Goal: Information Seeking & Learning: Learn about a topic

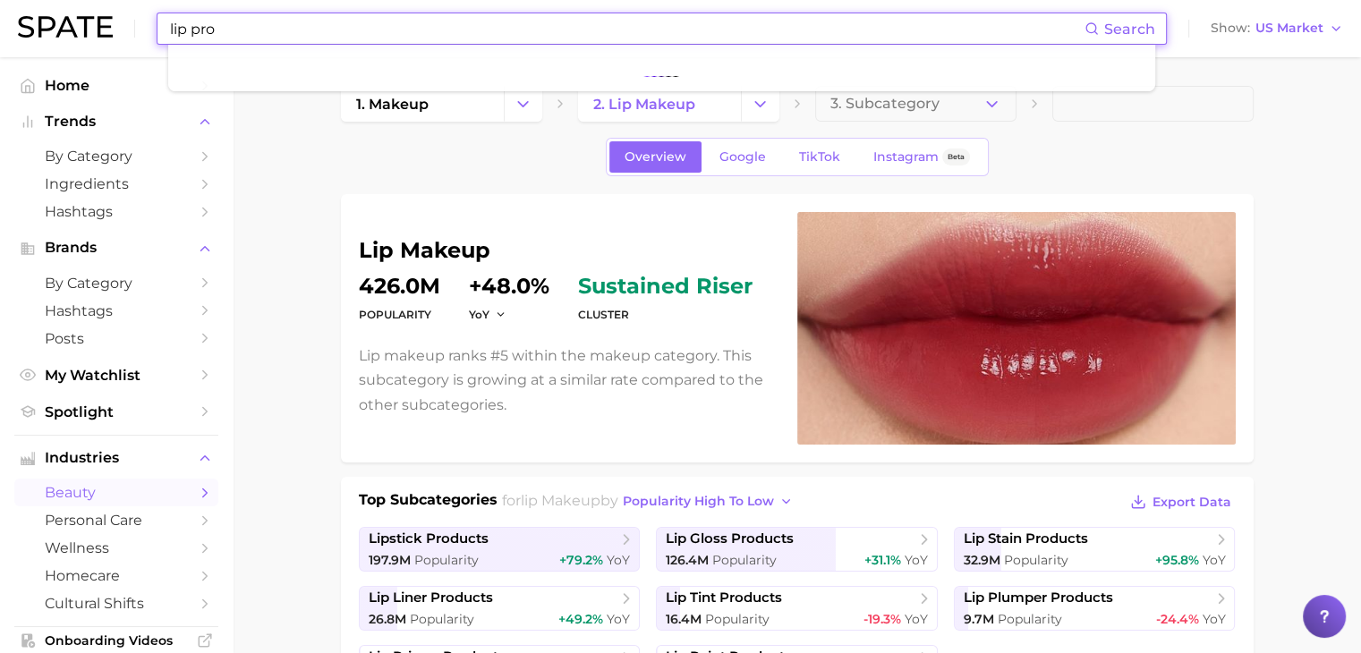
type input "lip pr"
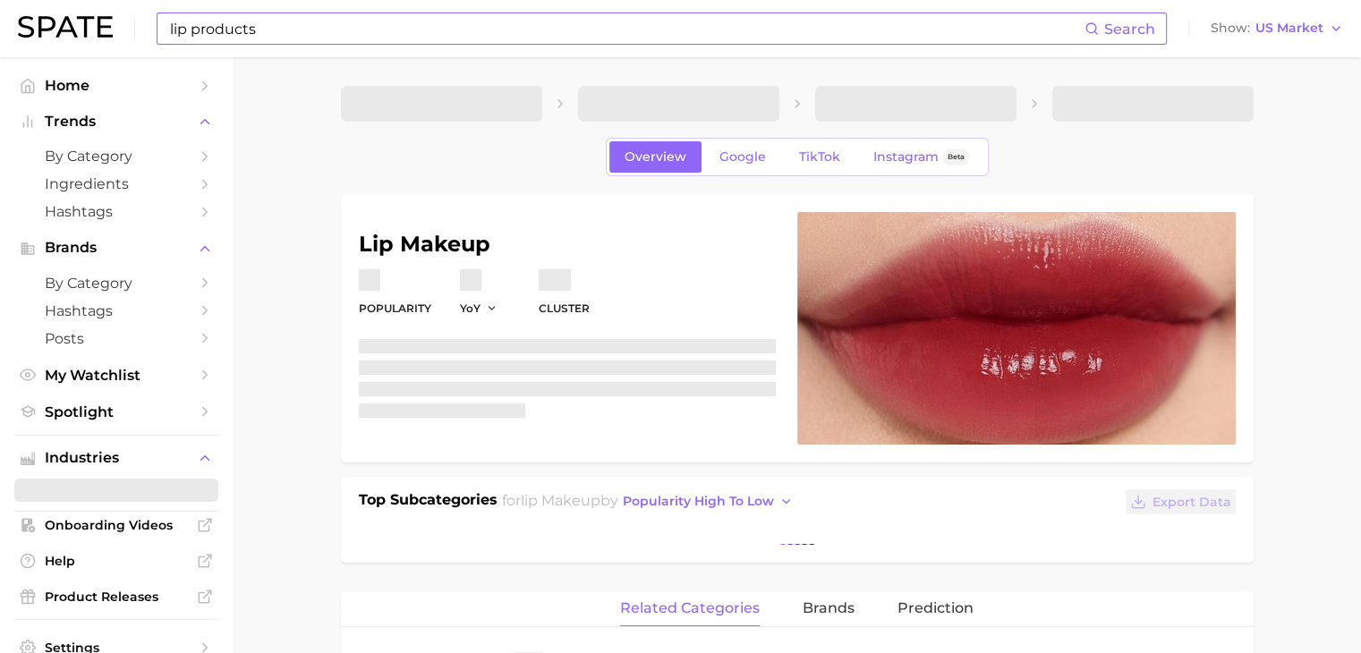
click at [719, 21] on input "lip products" at bounding box center [626, 28] width 916 height 30
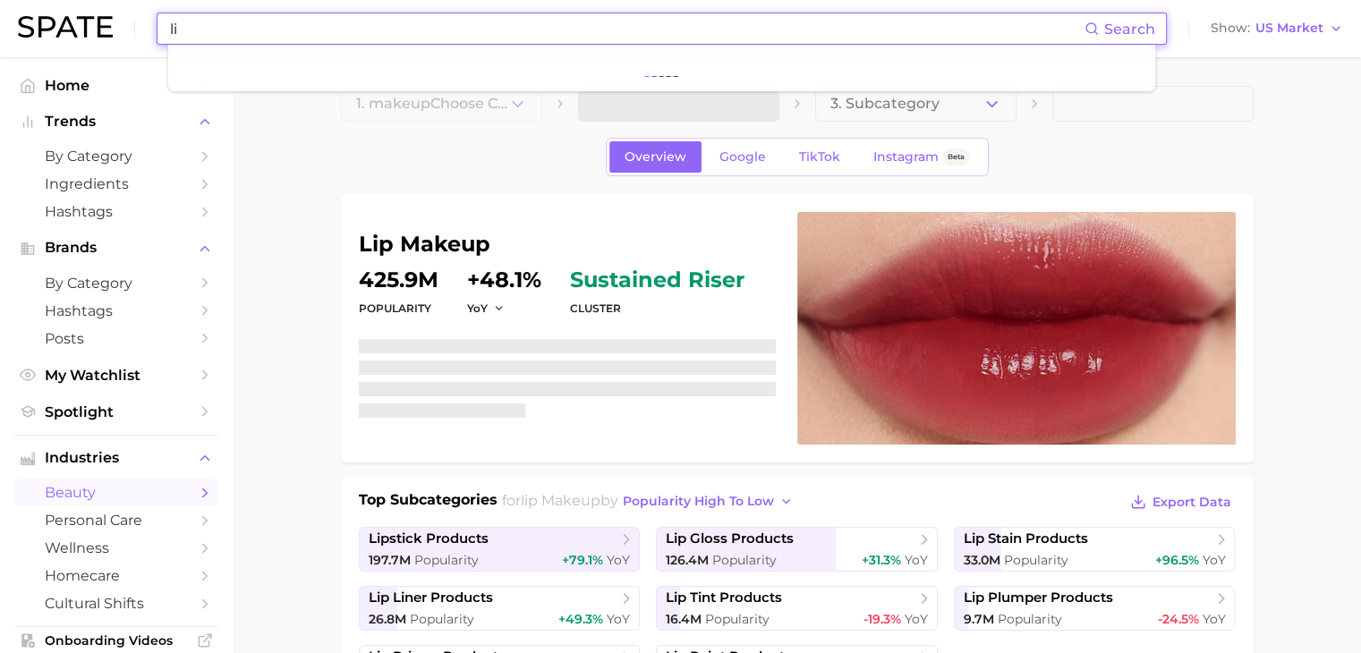
type input "l"
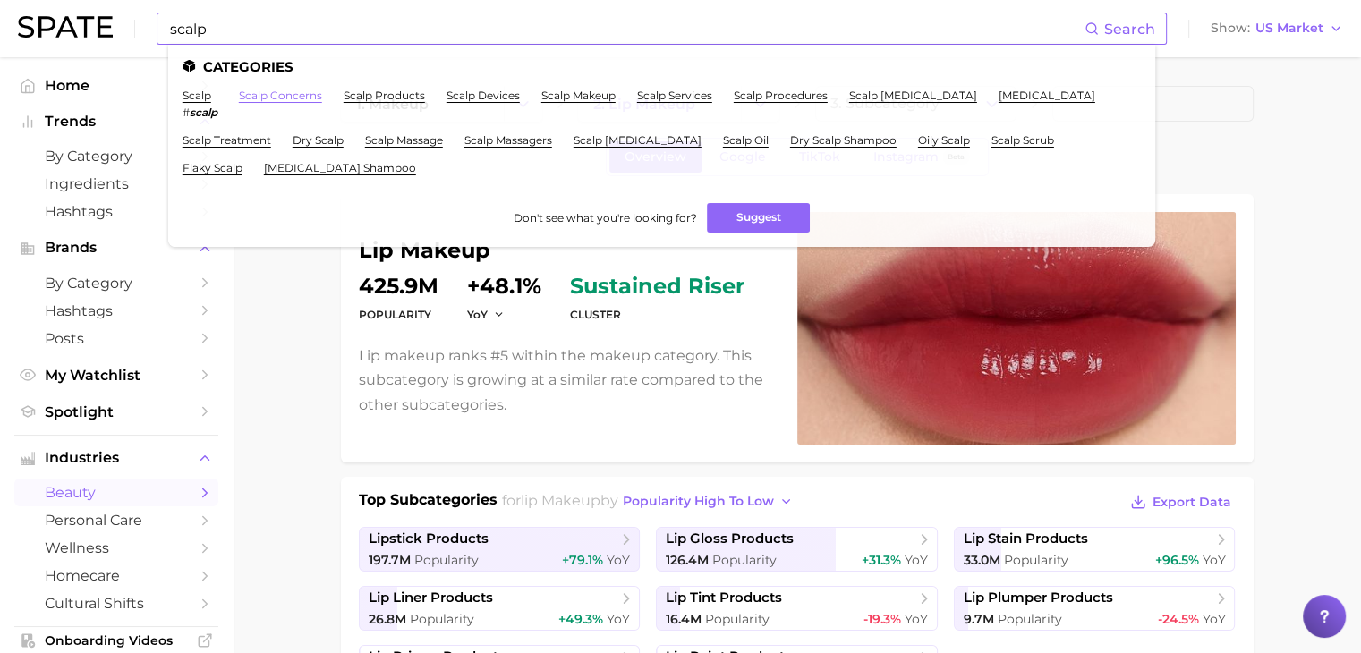
click at [264, 95] on link "scalp concerns" at bounding box center [280, 95] width 83 height 13
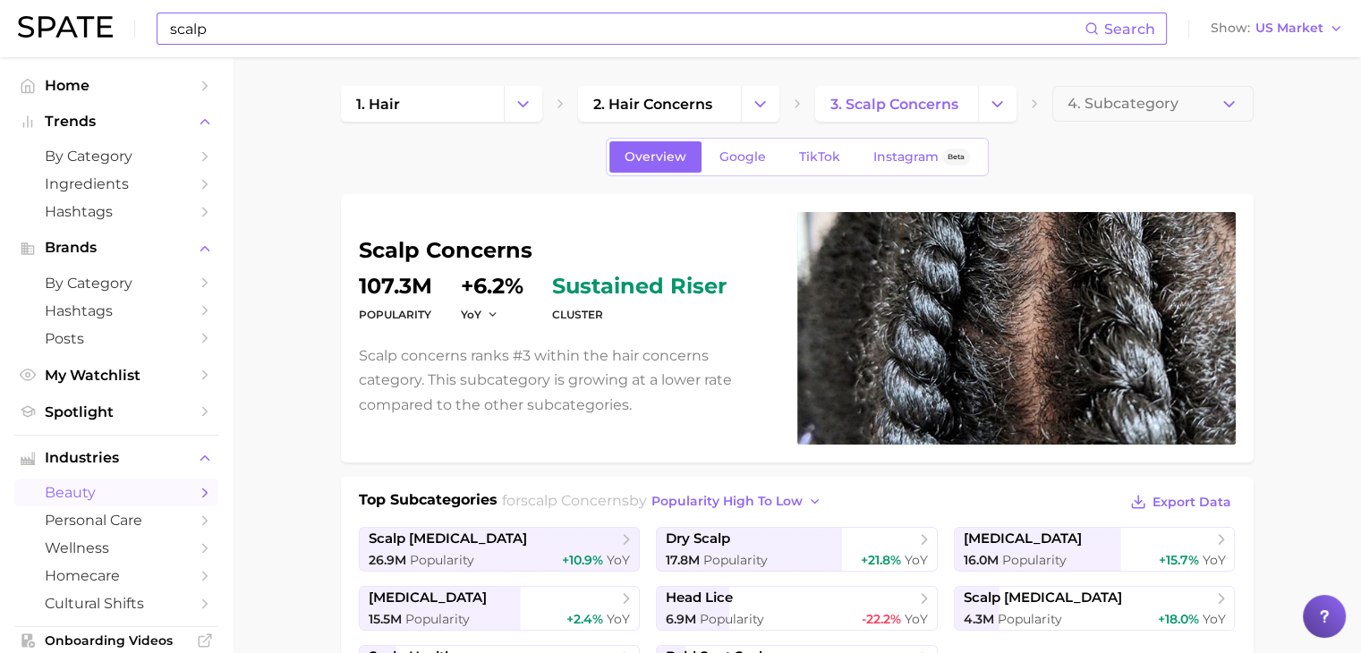
click at [311, 38] on input "scalp" at bounding box center [626, 28] width 916 height 30
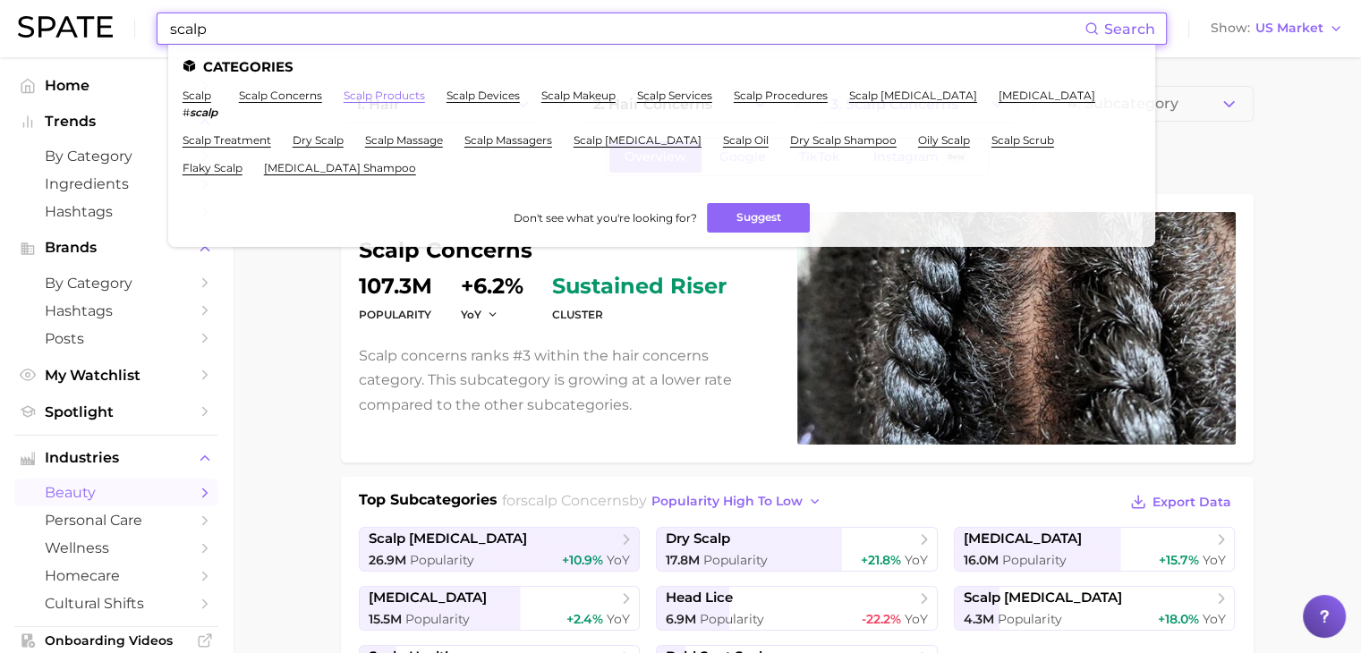
click at [408, 94] on link "scalp products" at bounding box center [384, 95] width 81 height 13
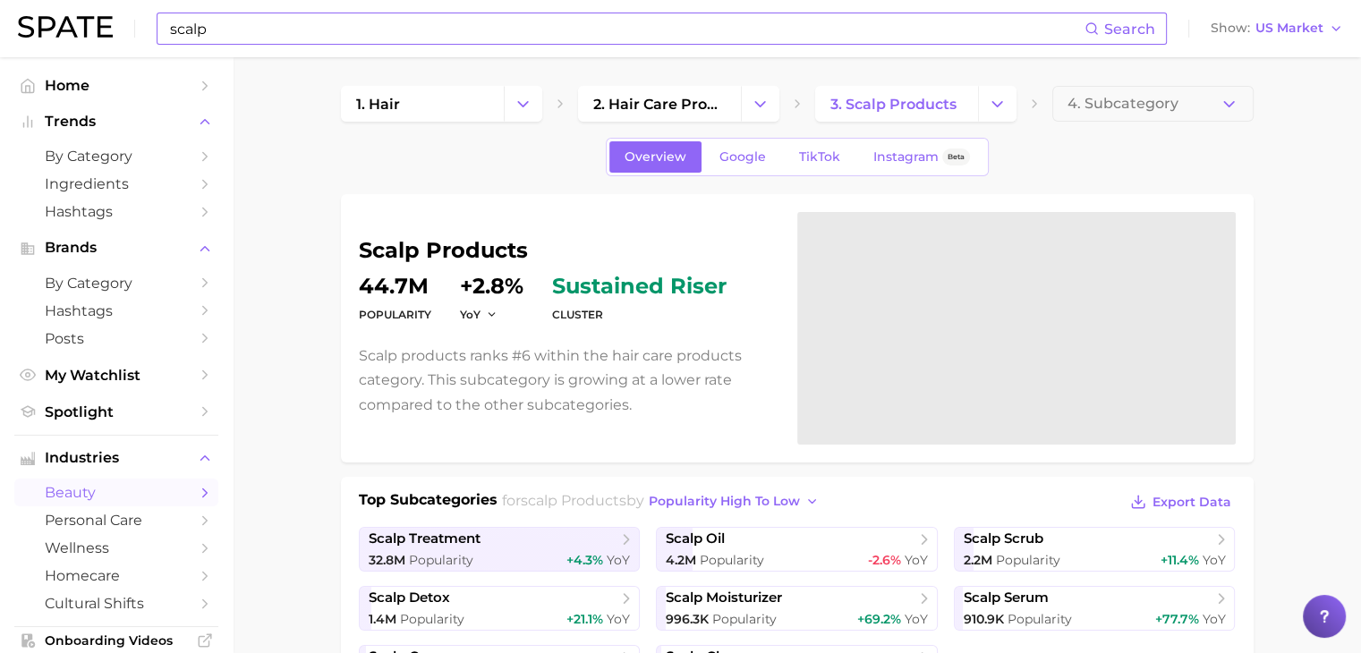
click at [828, 37] on input "scalp" at bounding box center [626, 28] width 916 height 30
type input "s"
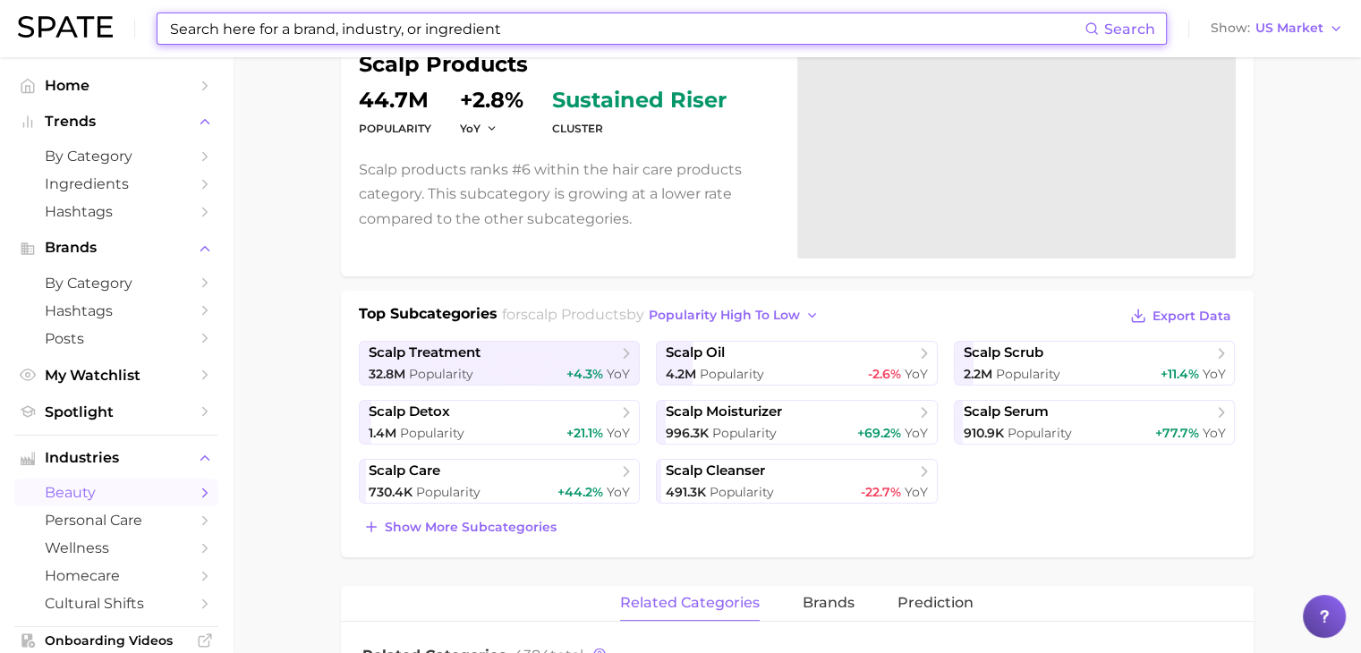
scroll to position [265, 0]
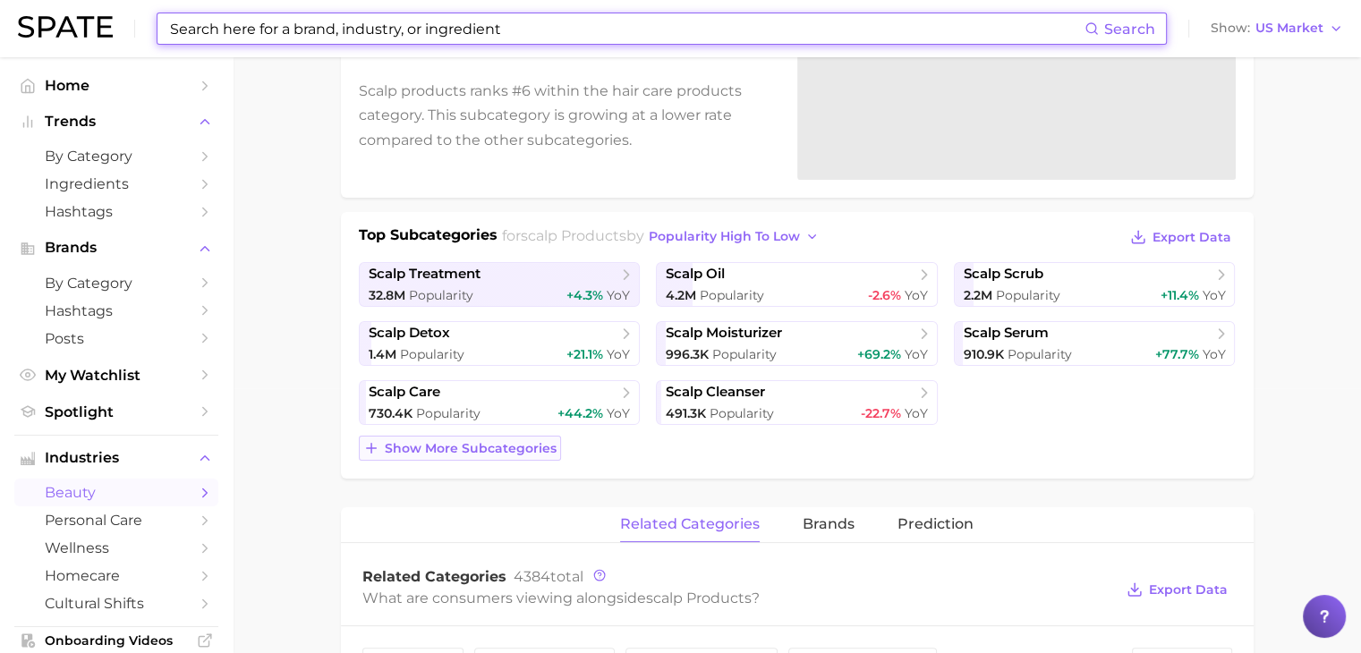
click at [487, 448] on span "Show more subcategories" at bounding box center [471, 448] width 172 height 15
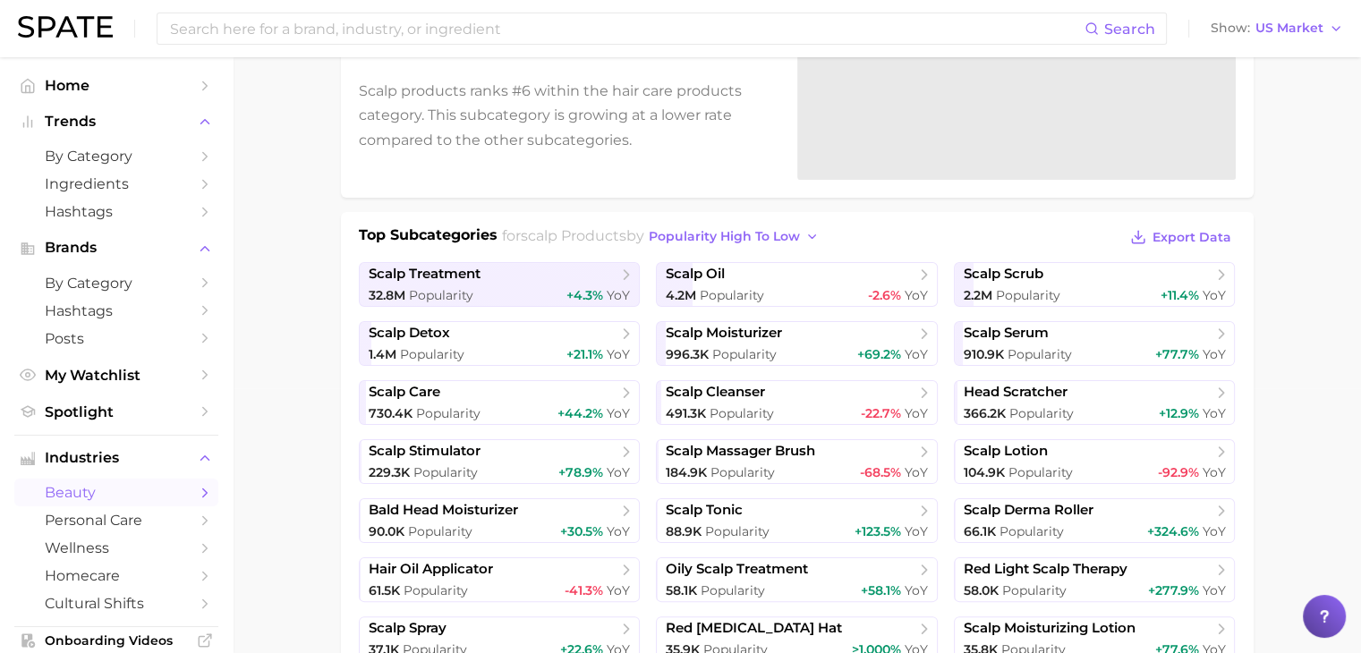
scroll to position [0, 0]
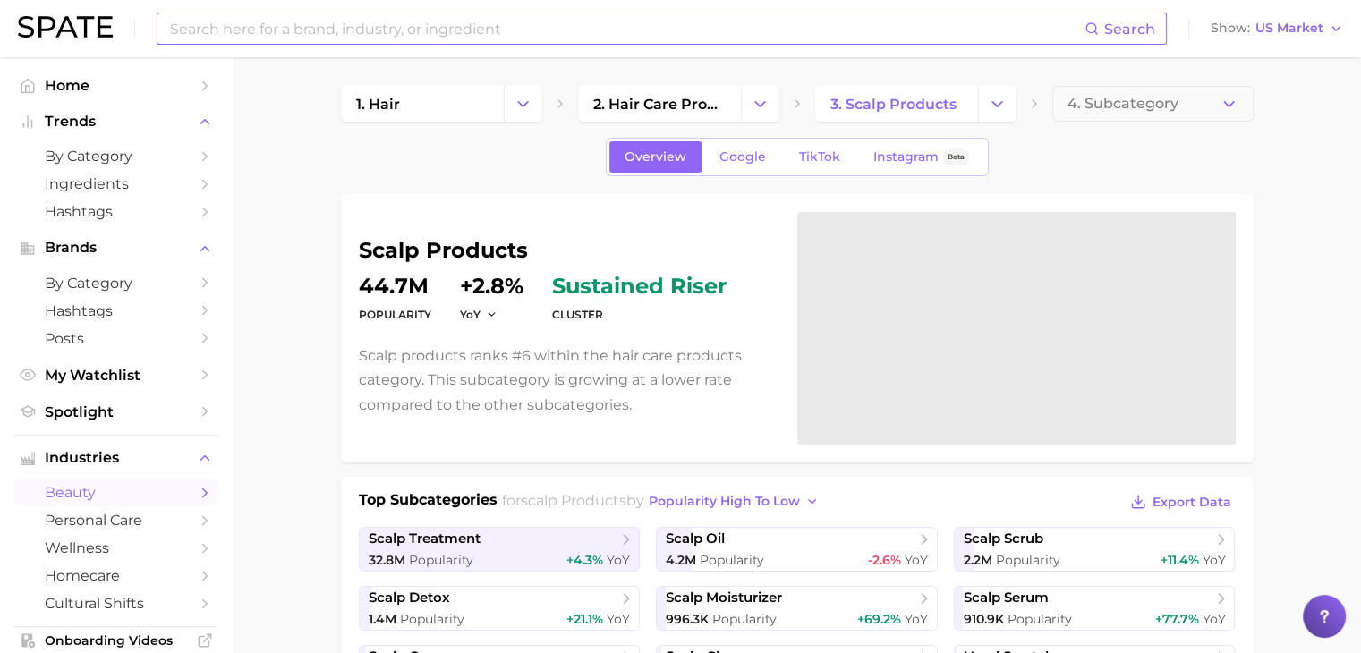
click at [726, 43] on input at bounding box center [626, 28] width 916 height 30
type input "d"
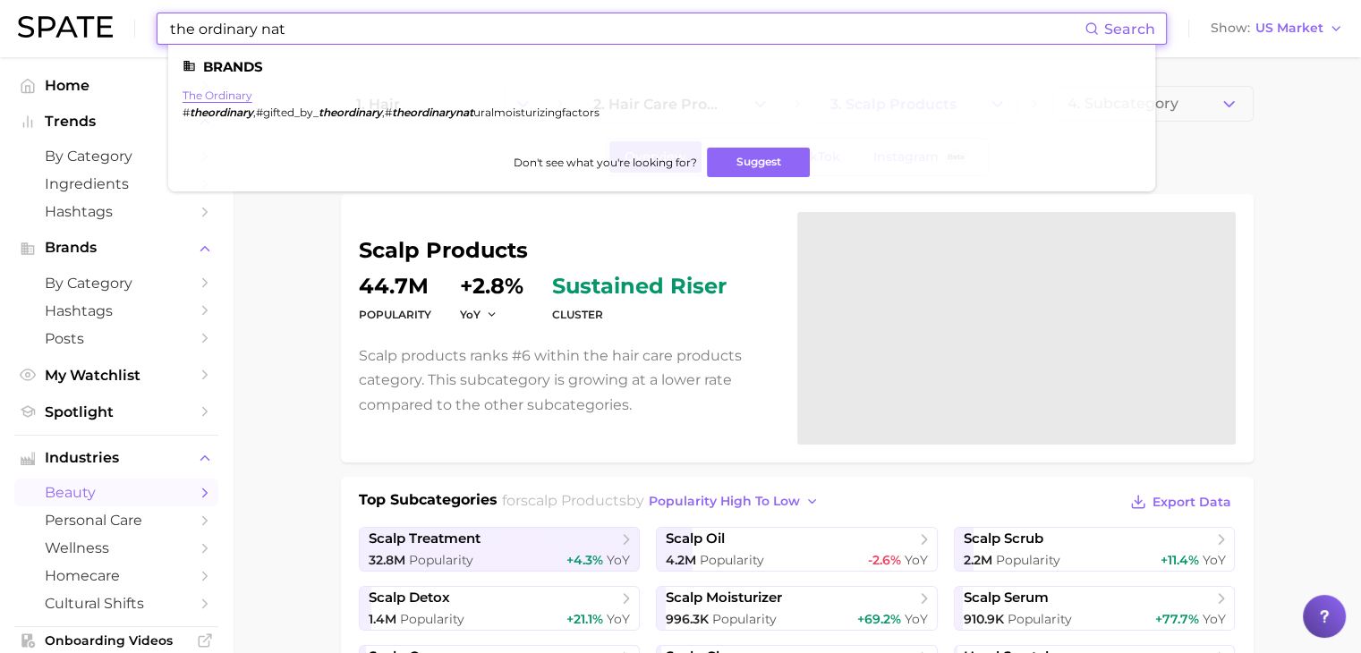
type input "the ordinary nat"
click at [242, 95] on link "the ordinary" at bounding box center [218, 95] width 70 height 13
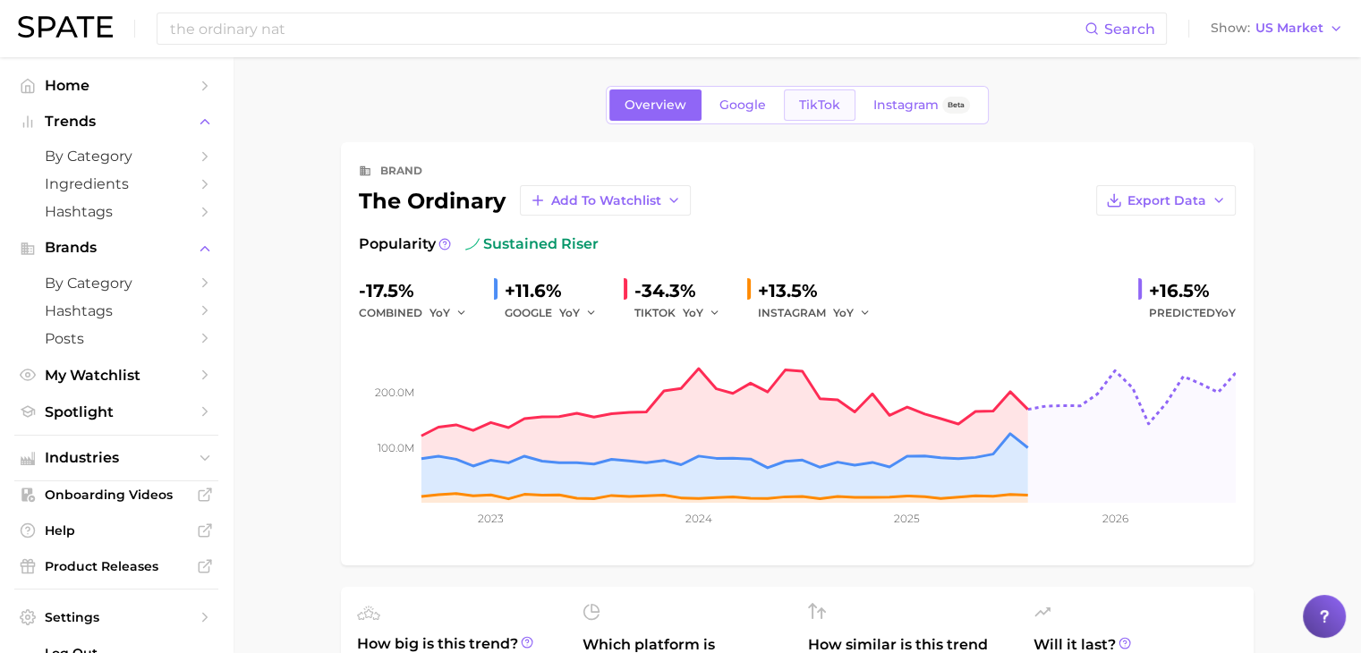
click at [830, 98] on span "TikTok" at bounding box center [819, 105] width 41 height 15
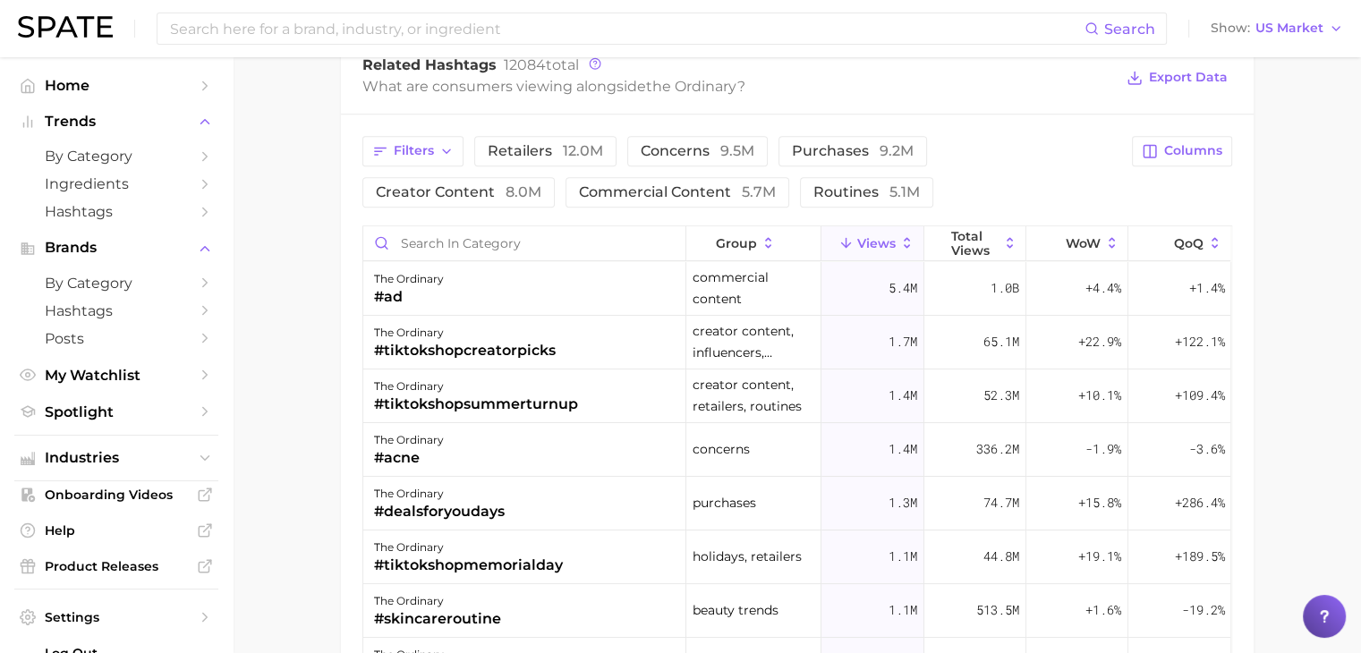
scroll to position [1395, 0]
click at [537, 237] on input "Search in category" at bounding box center [524, 244] width 322 height 34
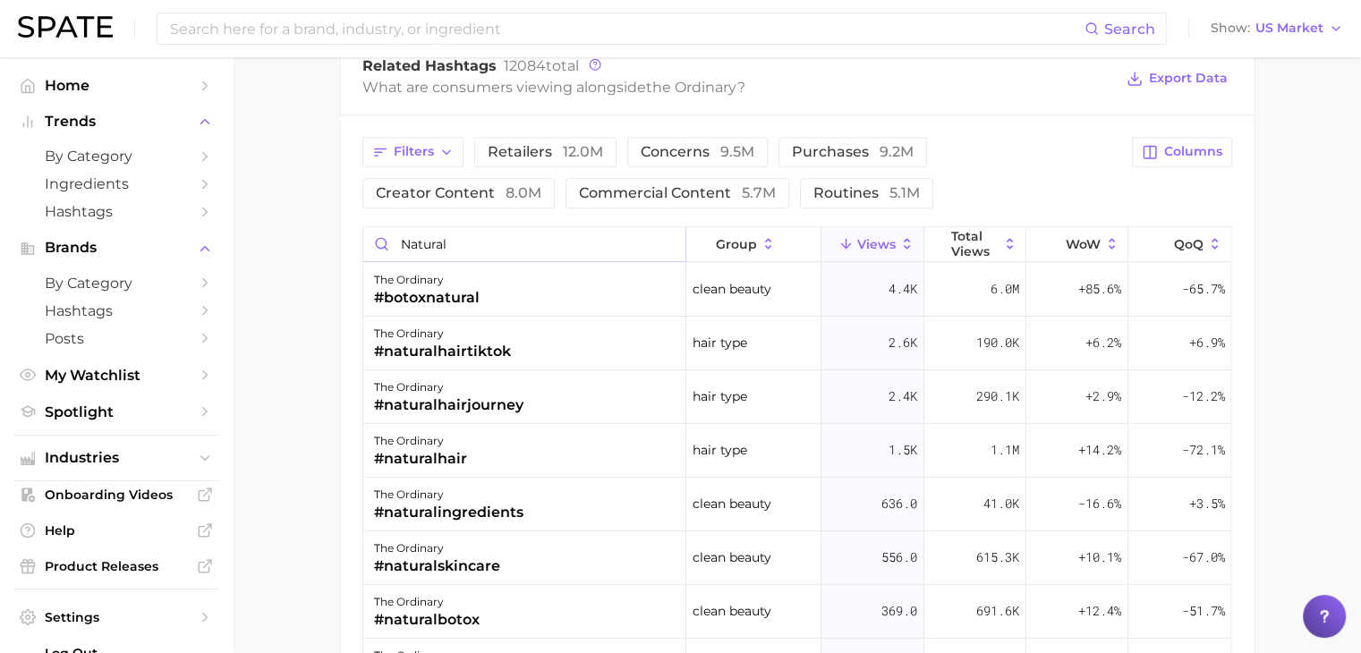
click at [397, 245] on input "natural" at bounding box center [524, 244] width 322 height 34
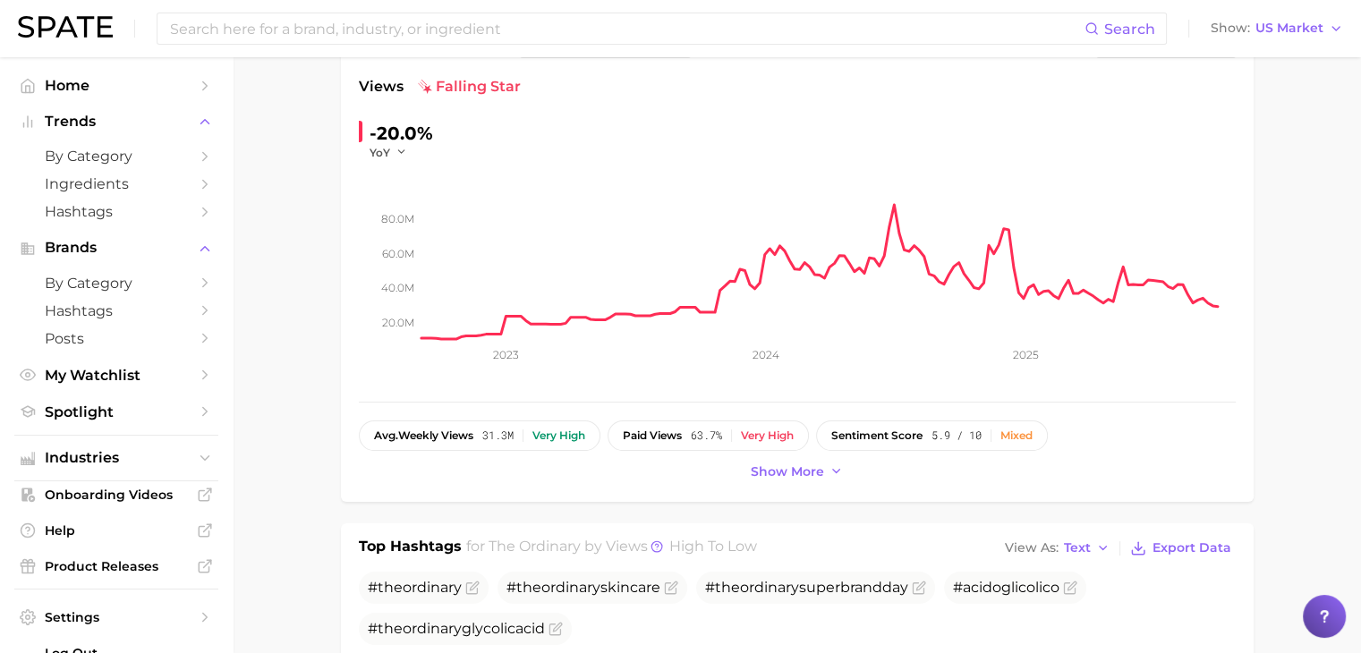
scroll to position [384, 0]
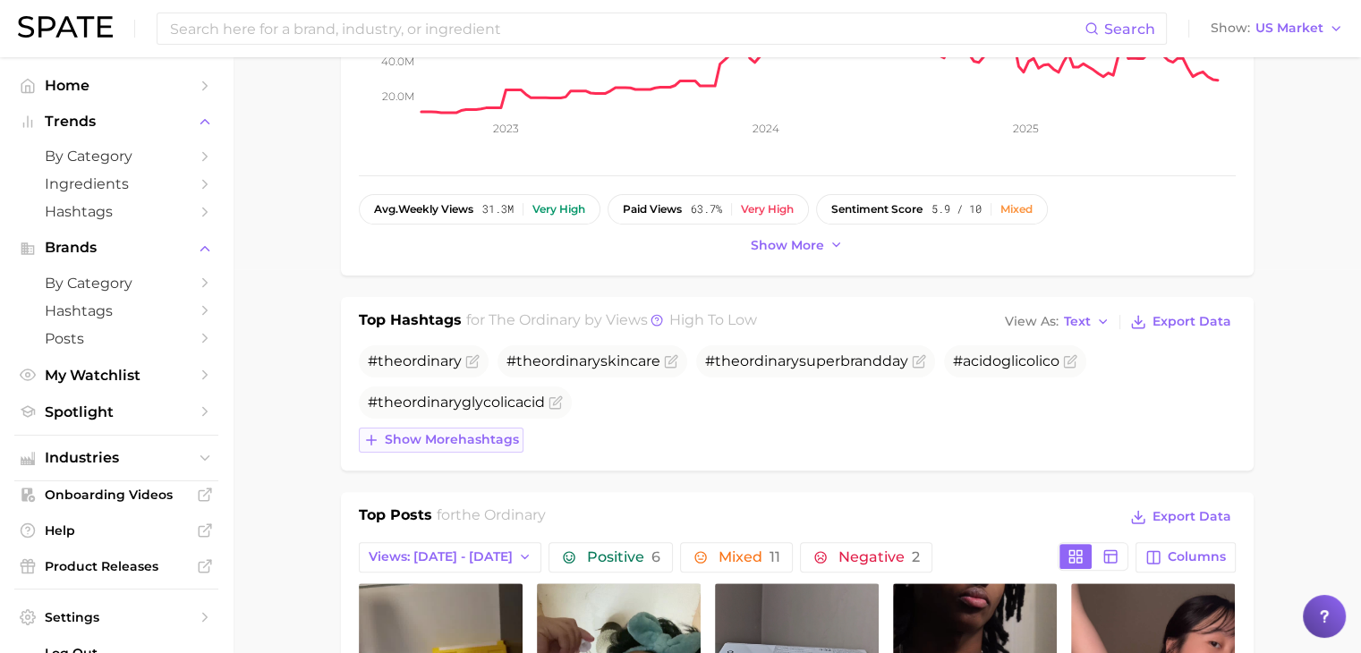
click at [502, 432] on span "Show more hashtags" at bounding box center [452, 439] width 134 height 15
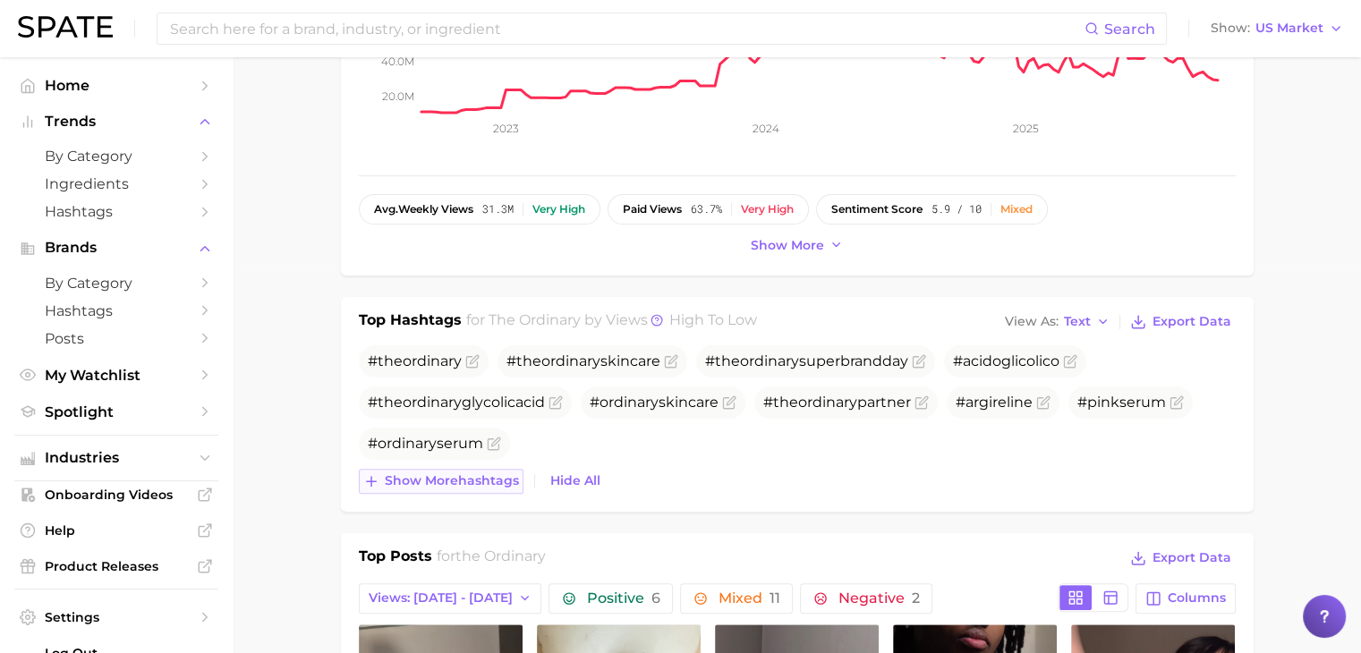
click at [482, 473] on span "Show more hashtags" at bounding box center [452, 480] width 134 height 15
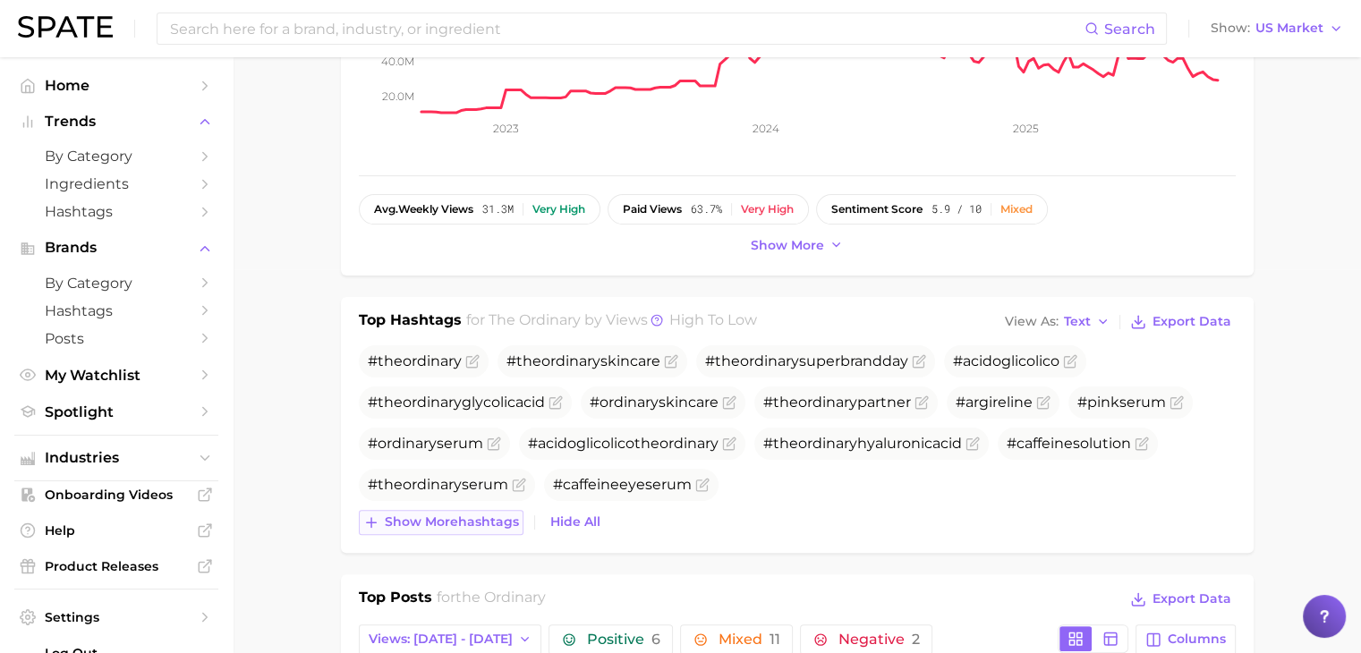
click at [472, 515] on span "Show more hashtags" at bounding box center [452, 521] width 134 height 15
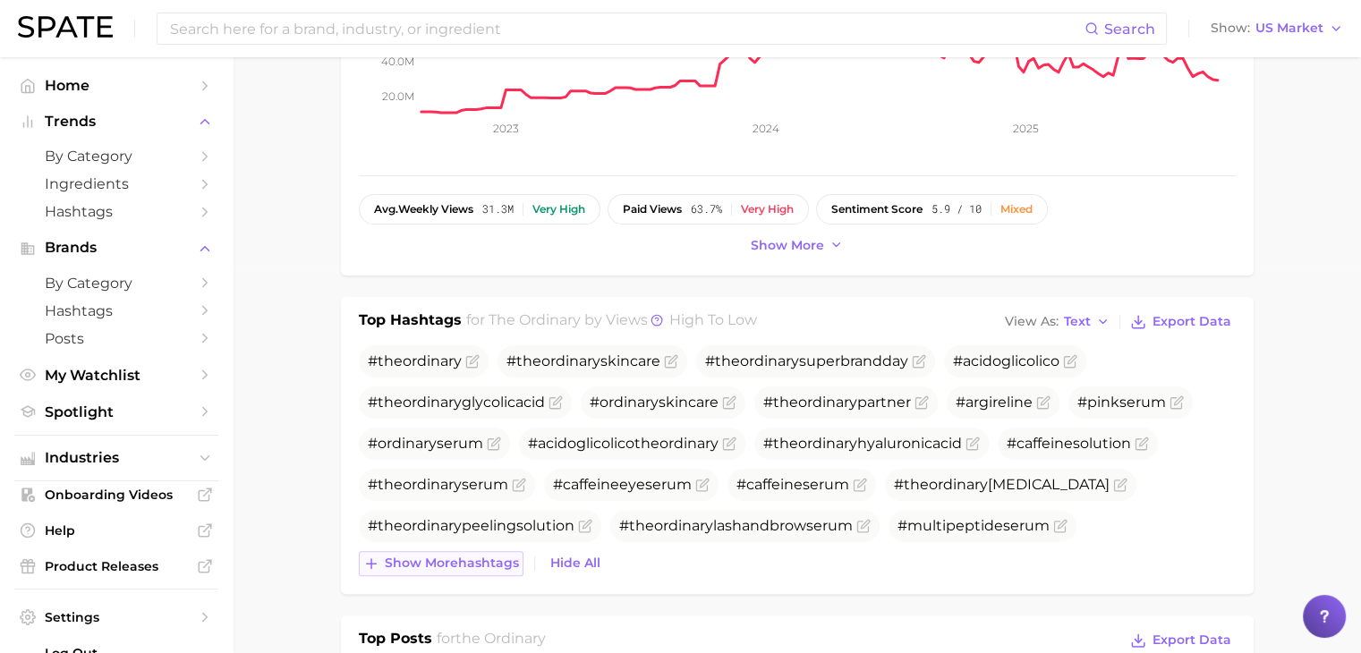
click at [460, 557] on span "Show more hashtags" at bounding box center [452, 563] width 134 height 15
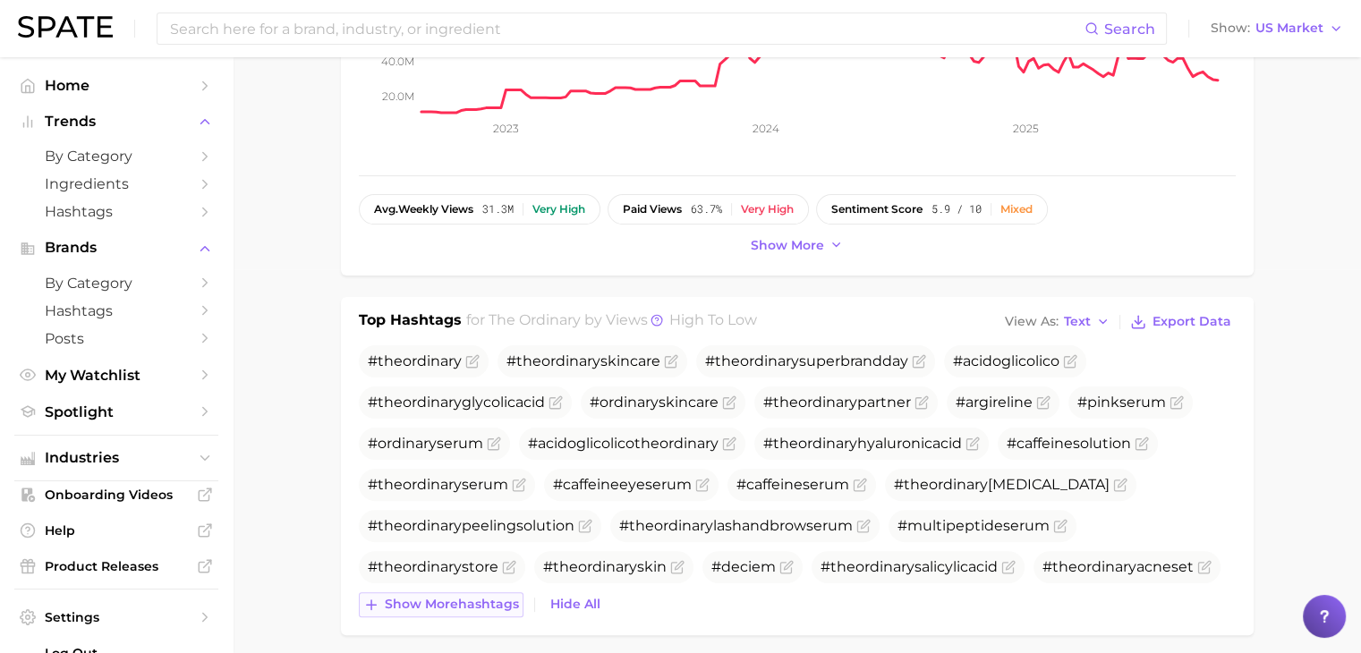
click at [448, 592] on button "Show more hashtags" at bounding box center [441, 604] width 165 height 25
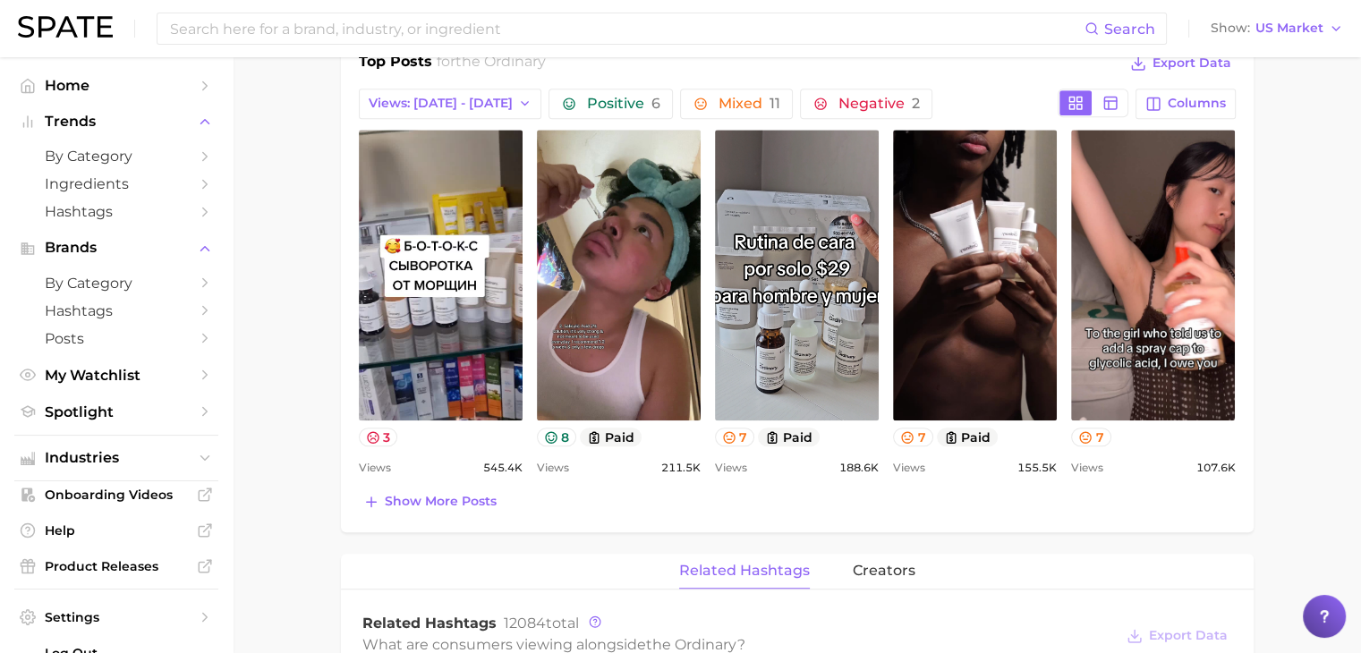
scroll to position [1481, 0]
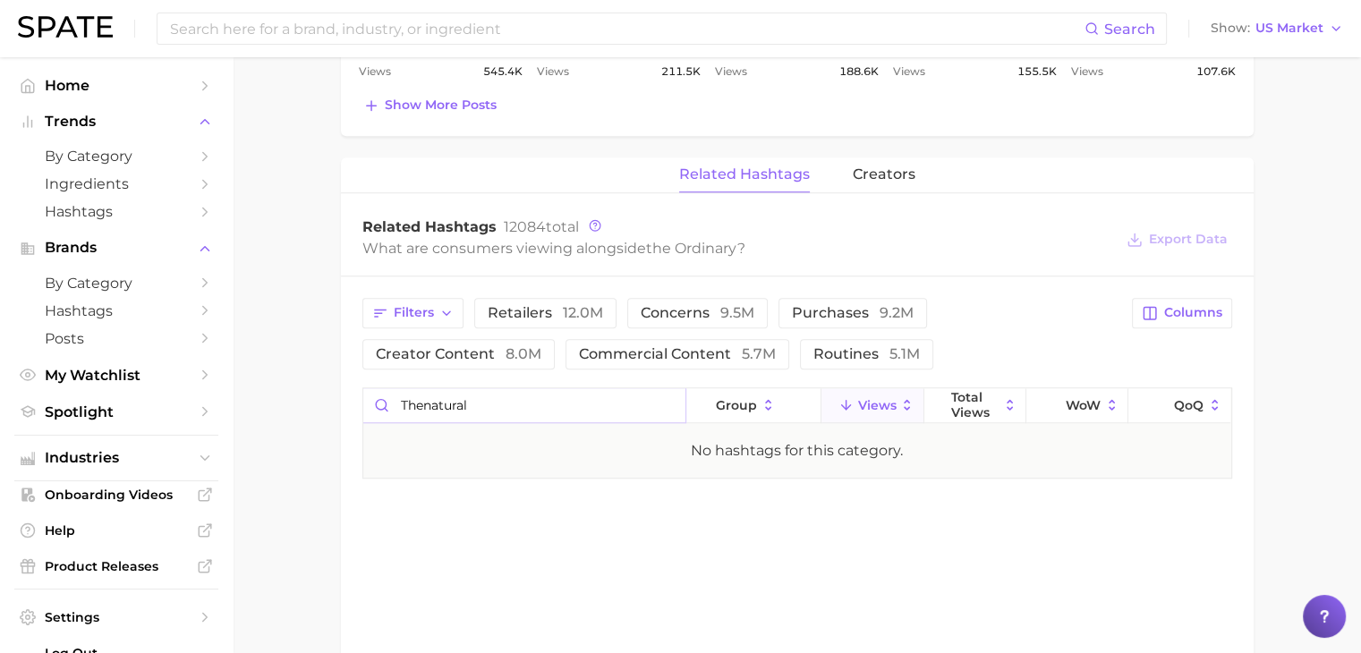
drag, startPoint x: 496, startPoint y: 402, endPoint x: 344, endPoint y: 403, distance: 151.2
click at [344, 403] on div "Filters retailers 12.0m concerns 9.5m purchases 9.2m creator content 8.0m comme…" at bounding box center [797, 388] width 913 height 224
click at [401, 405] on input "naturalmoisturizingfactors" at bounding box center [524, 405] width 322 height 34
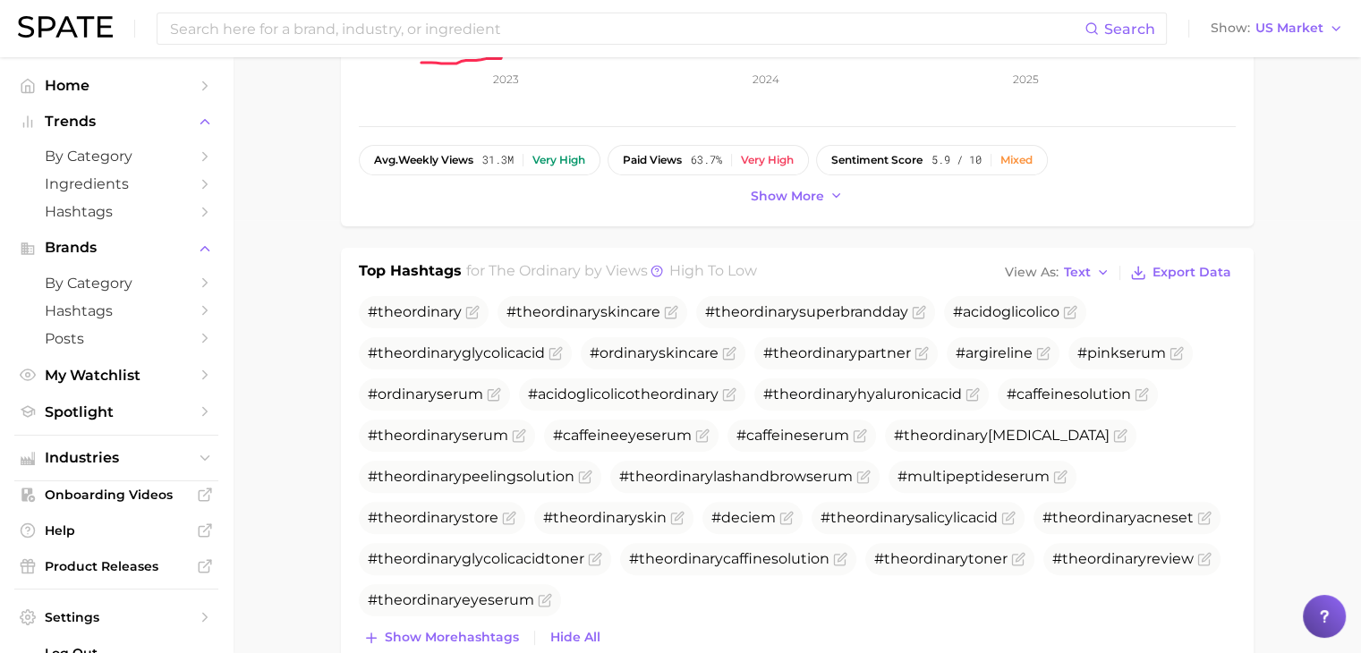
scroll to position [0, 0]
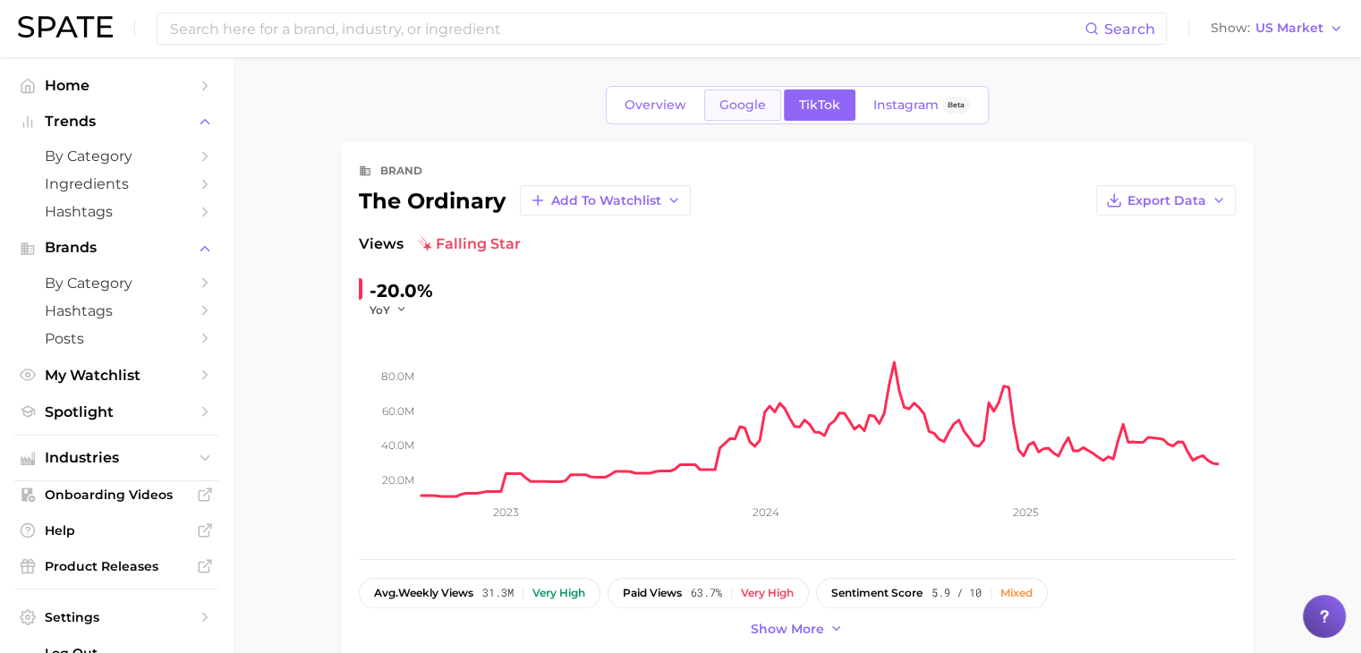
type input "theordinarynaturalmoisturizingfactors"
drag, startPoint x: 750, startPoint y: 110, endPoint x: 714, endPoint y: 101, distance: 36.9
click at [714, 101] on link "Google" at bounding box center [742, 104] width 77 height 31
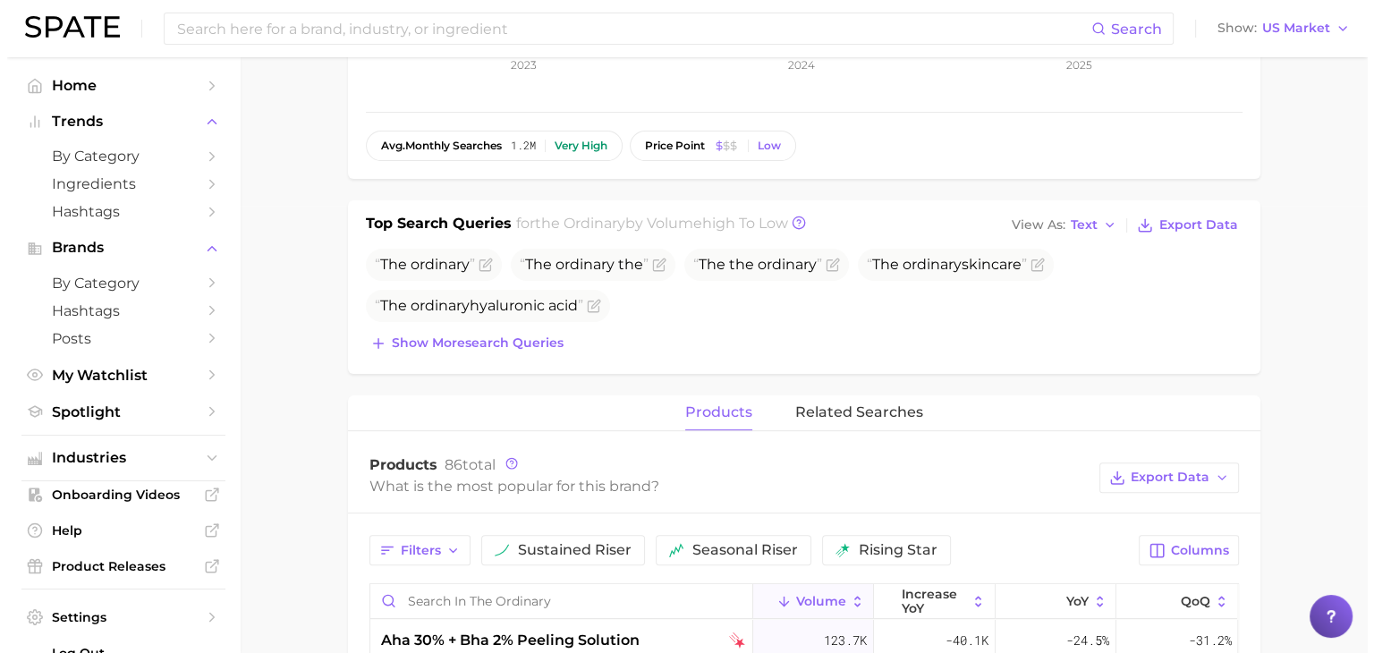
scroll to position [814, 0]
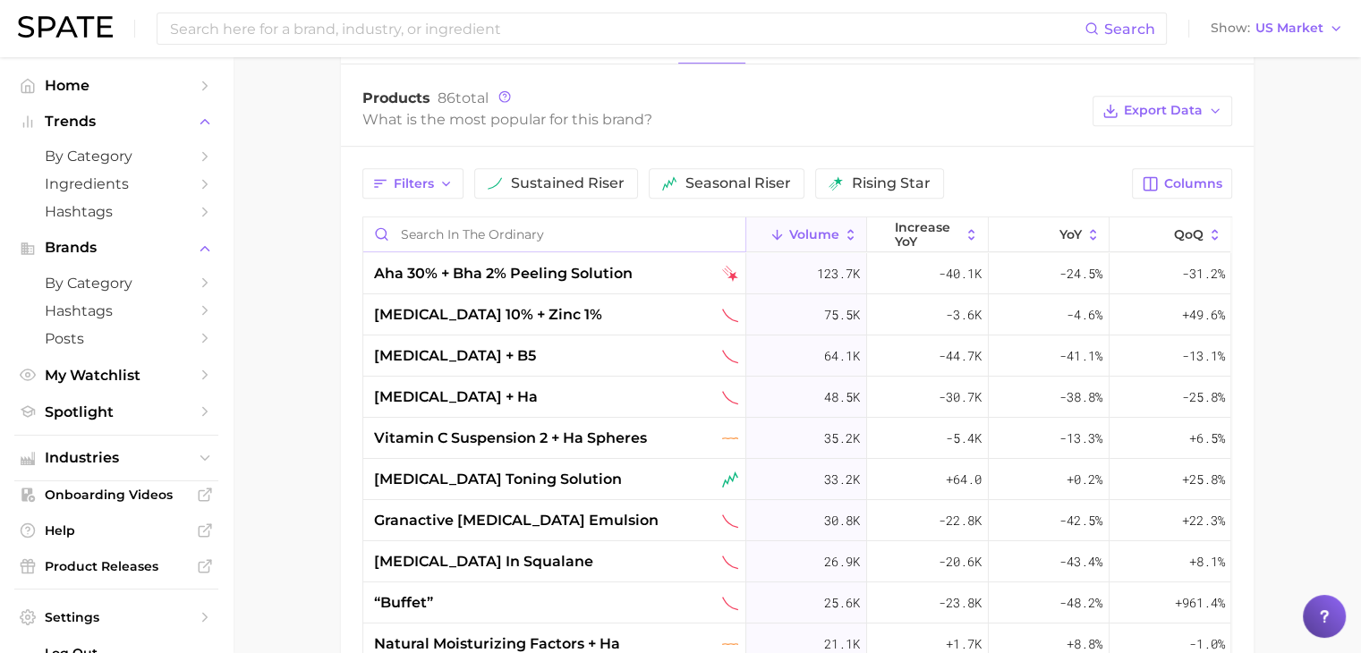
click at [545, 225] on input "Search in the ordinary" at bounding box center [554, 234] width 382 height 34
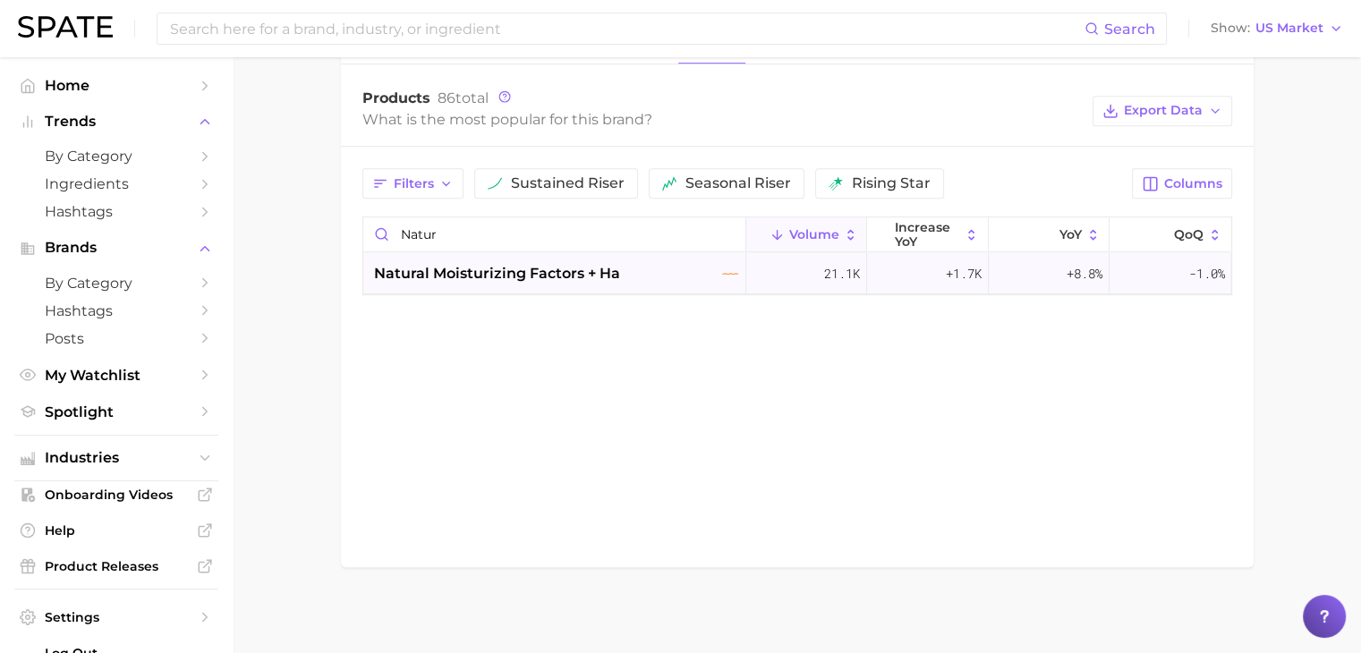
click at [580, 279] on span "natural moisturizing factors + ha" at bounding box center [497, 273] width 246 height 21
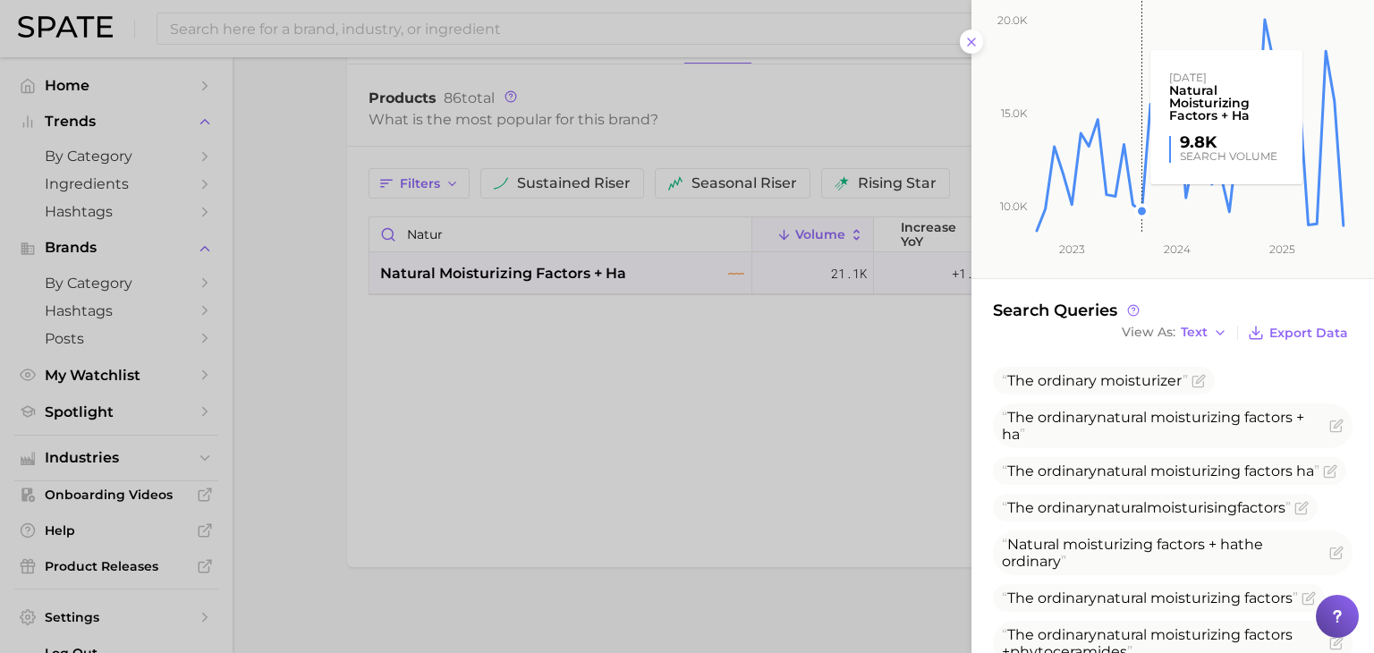
scroll to position [172, 0]
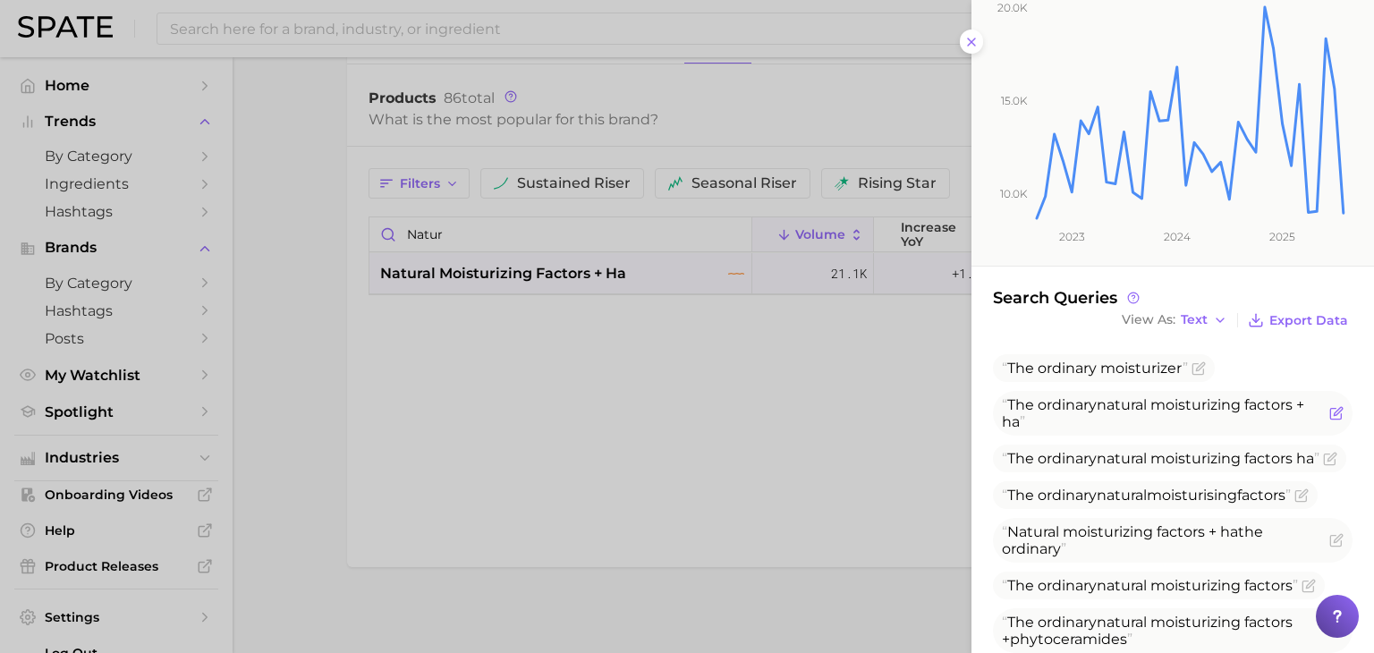
click at [1156, 403] on span "moisturizing" at bounding box center [1195, 404] width 90 height 17
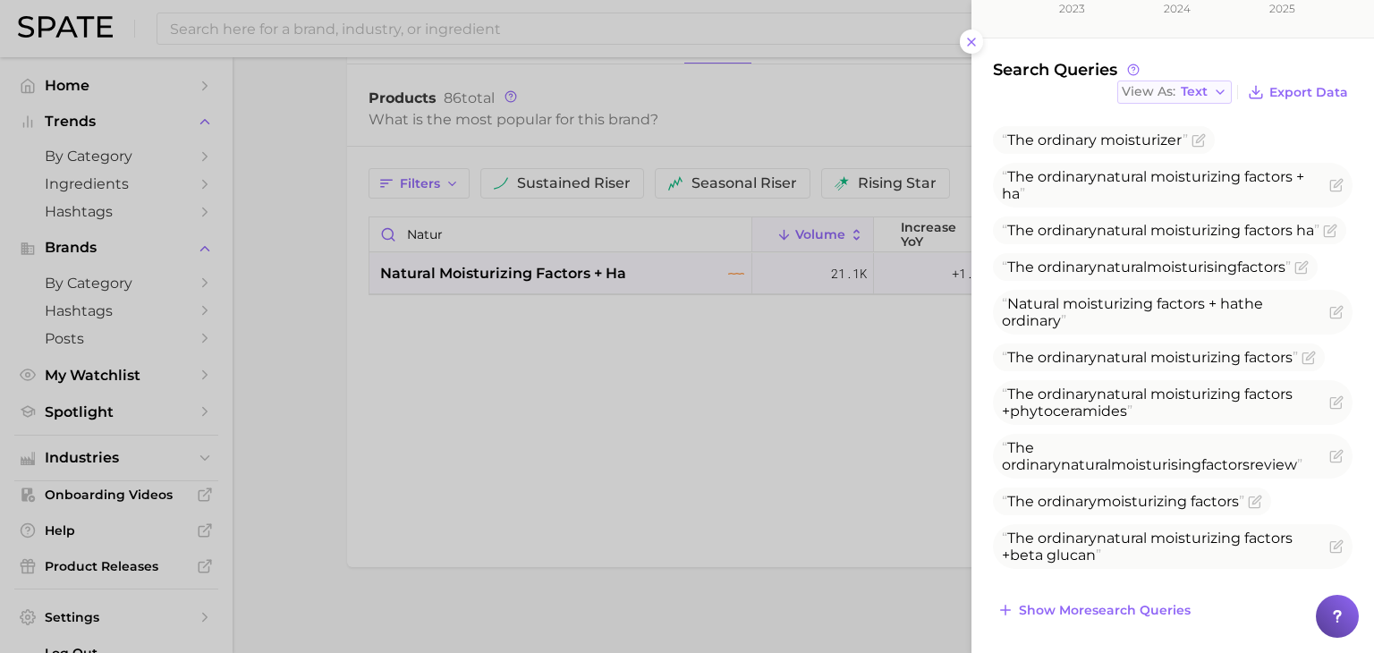
click at [1195, 88] on span "Text" at bounding box center [1194, 92] width 27 height 10
click at [1188, 140] on button "Table" at bounding box center [1215, 154] width 197 height 32
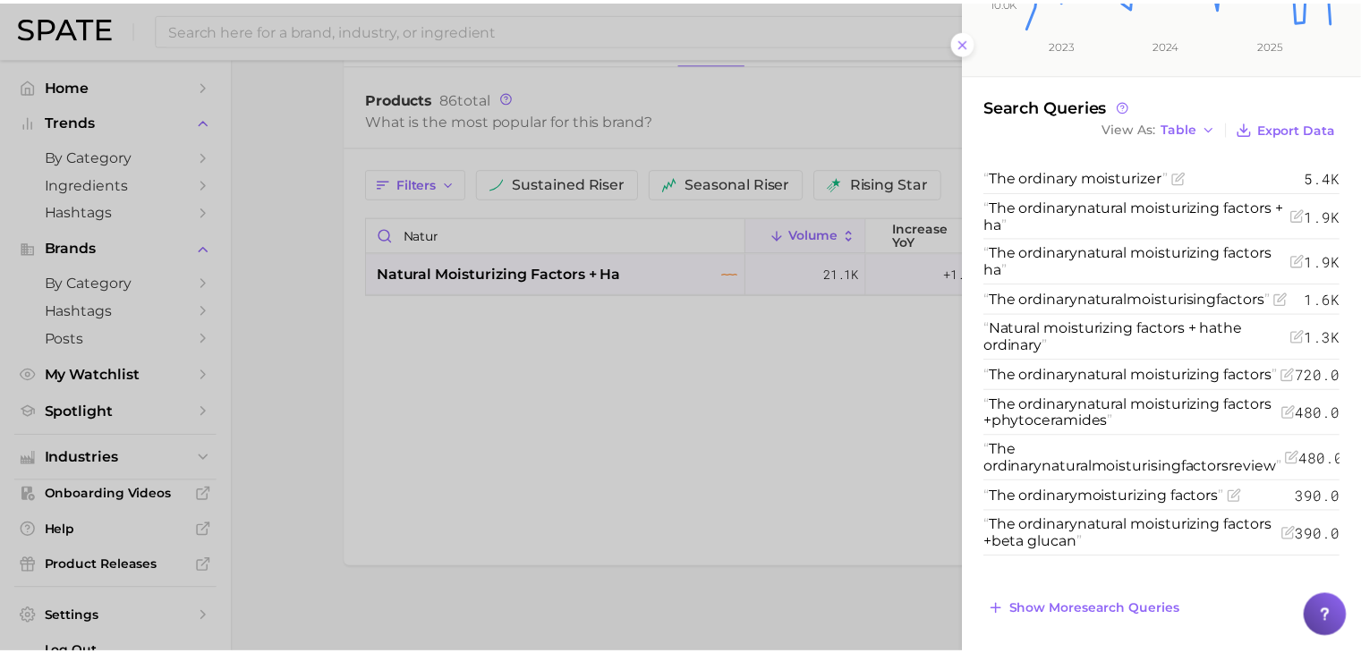
scroll to position [0, 0]
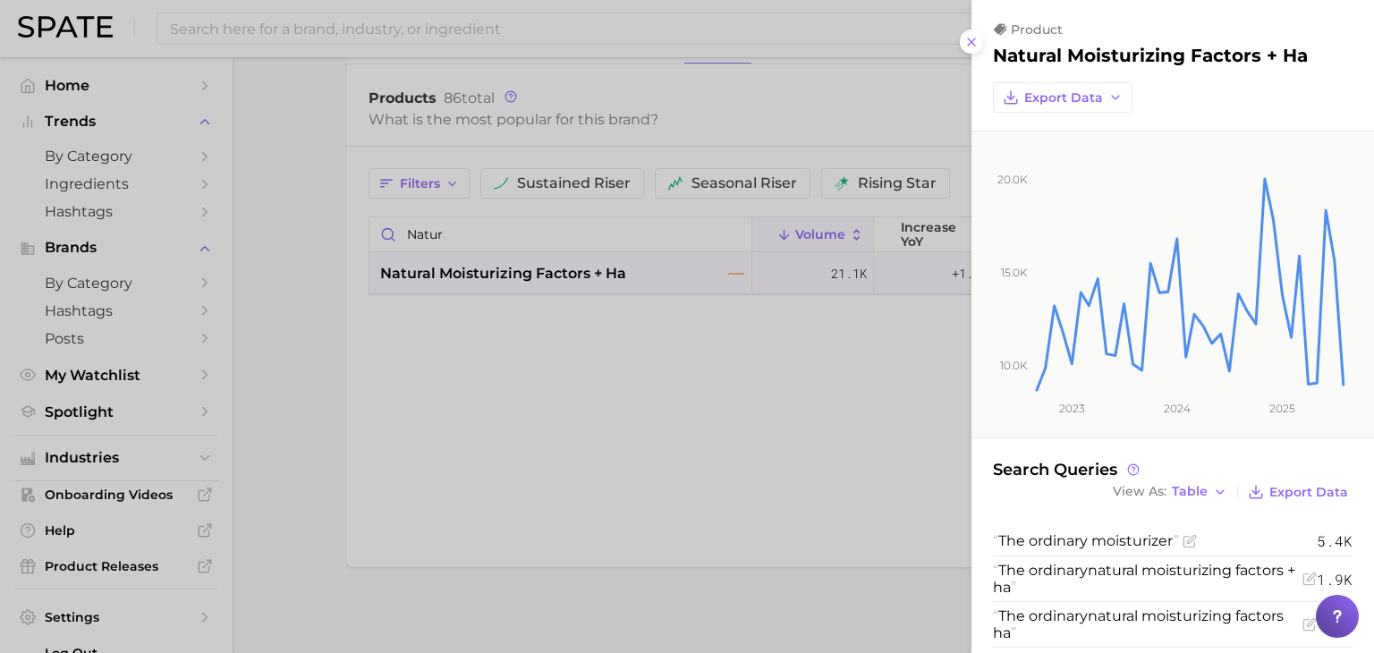
click at [873, 69] on div at bounding box center [687, 326] width 1374 height 653
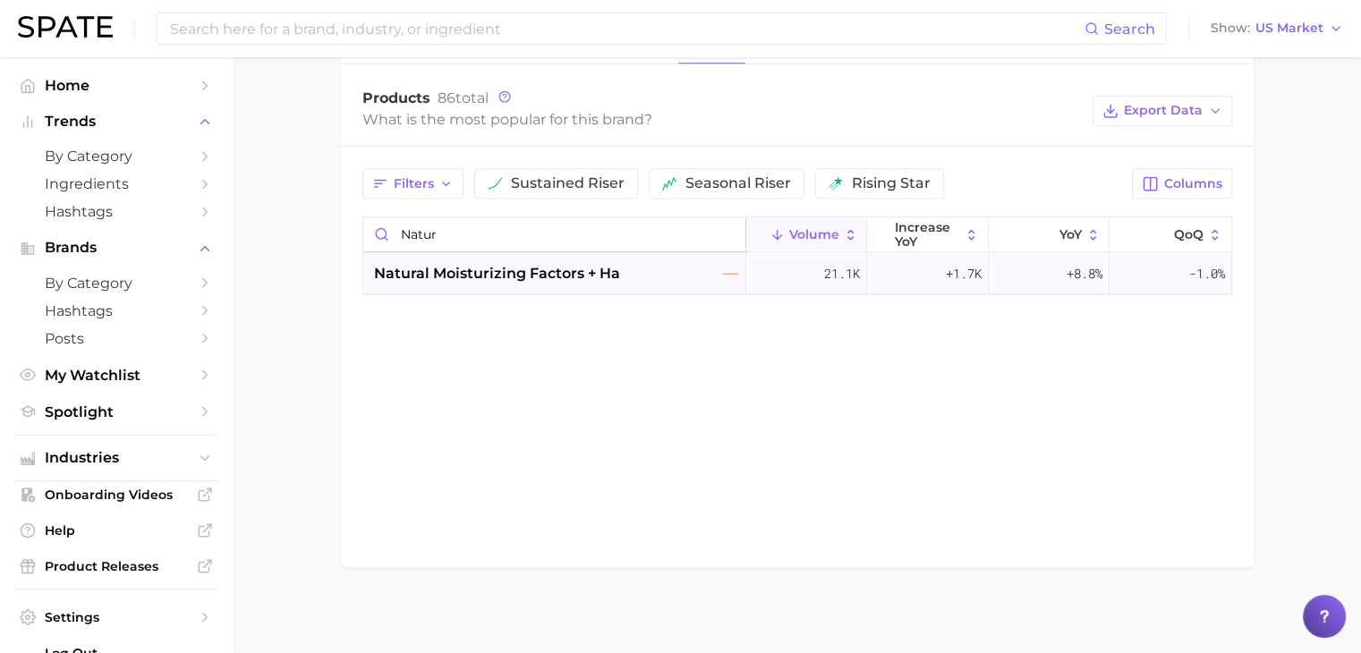
drag, startPoint x: 637, startPoint y: 226, endPoint x: 369, endPoint y: 256, distance: 270.0
click at [369, 256] on div "natur Volume increase YoY YoY QoQ natural moisturizing factors + ha 21.1k +1.7k…" at bounding box center [797, 255] width 870 height 79
type input "multi"
click at [837, 23] on input at bounding box center [626, 28] width 916 height 30
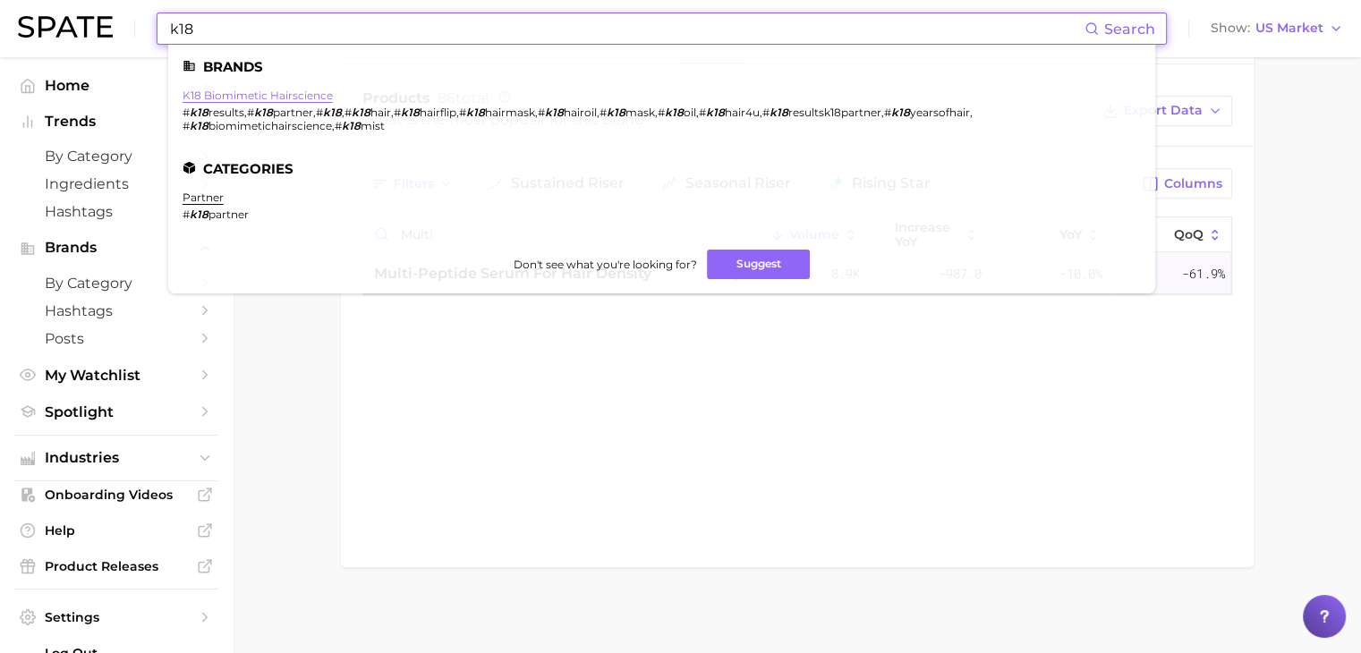
type input "k18"
click at [214, 95] on link "k18 biomimetic hairscience" at bounding box center [258, 95] width 150 height 13
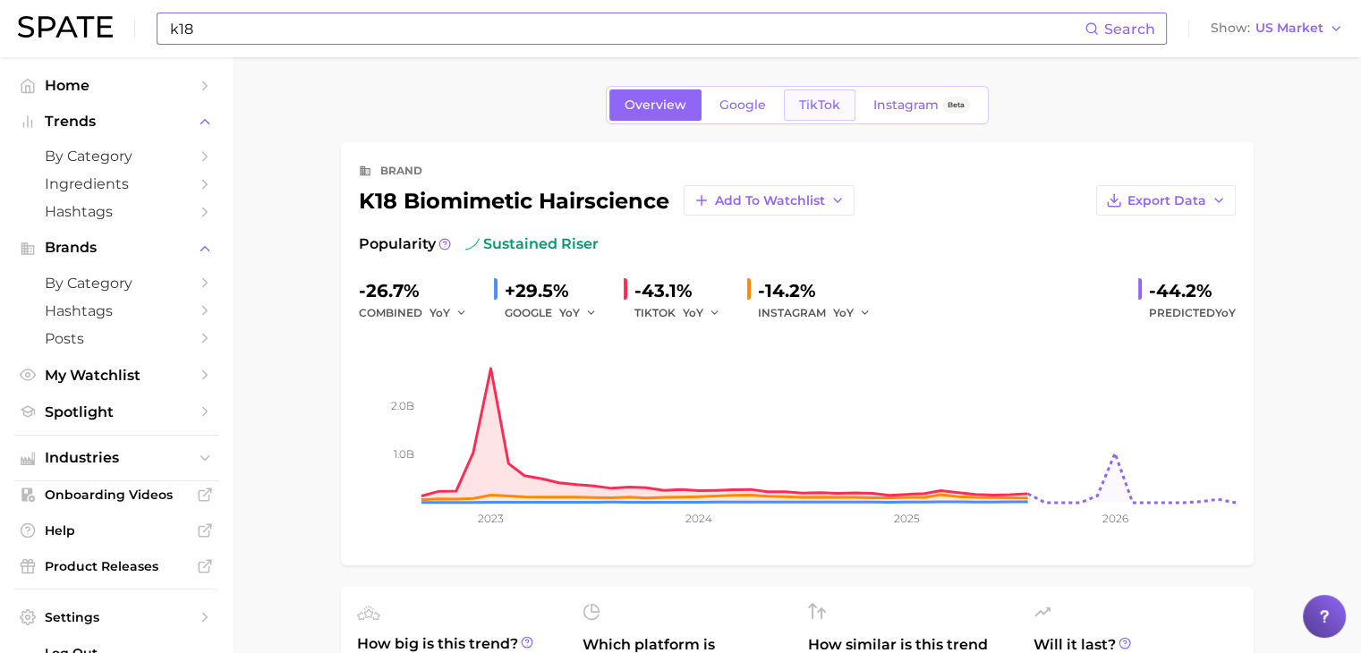
click at [841, 101] on link "TikTok" at bounding box center [820, 104] width 72 height 31
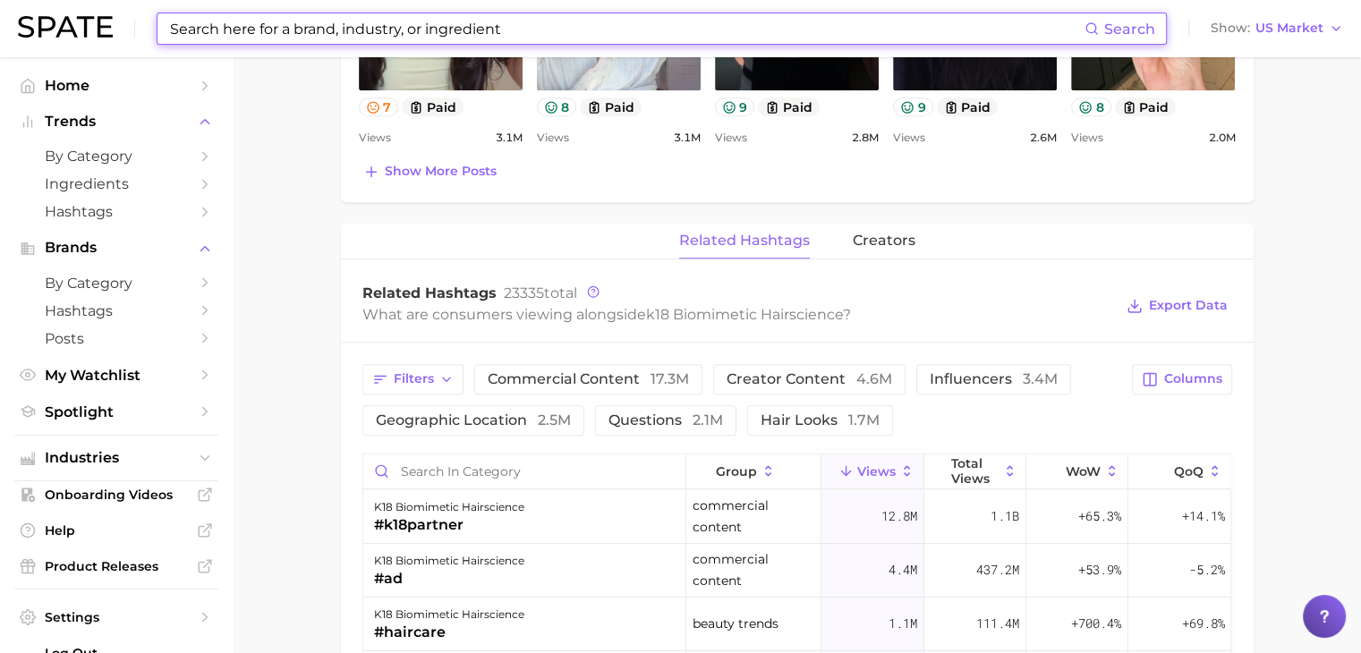
scroll to position [1127, 0]
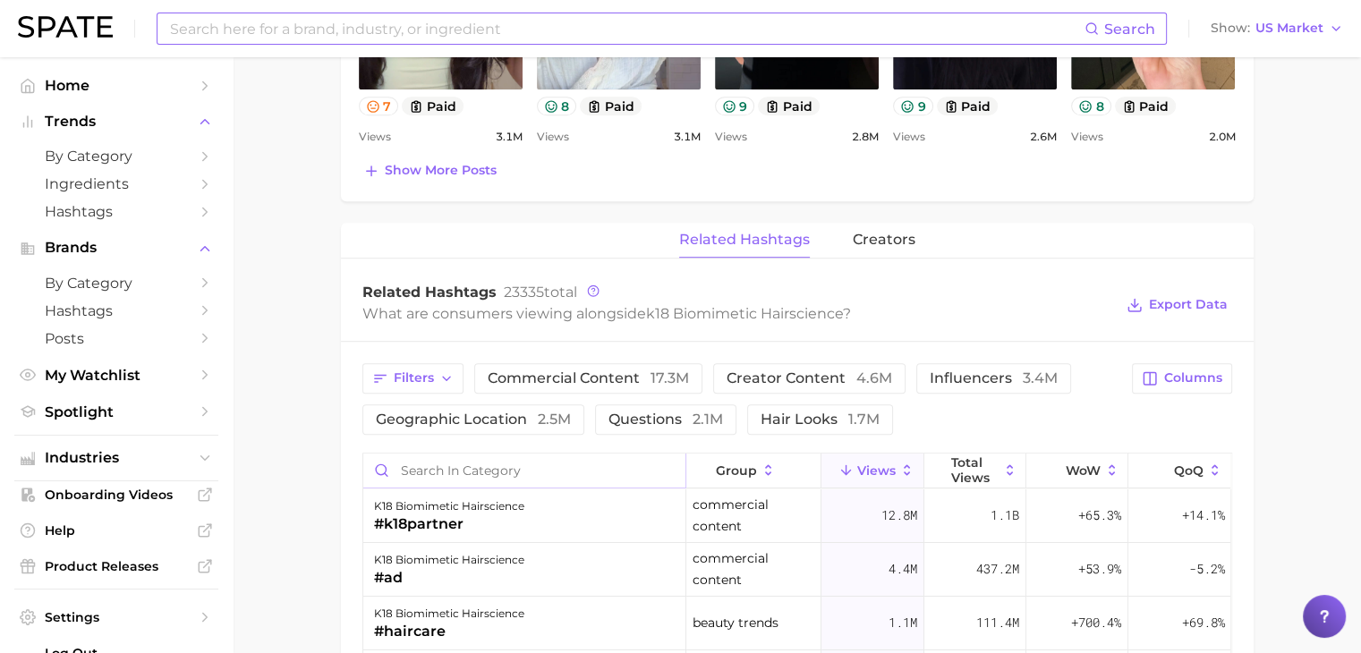
click at [496, 463] on input "Search in category" at bounding box center [524, 471] width 322 height 34
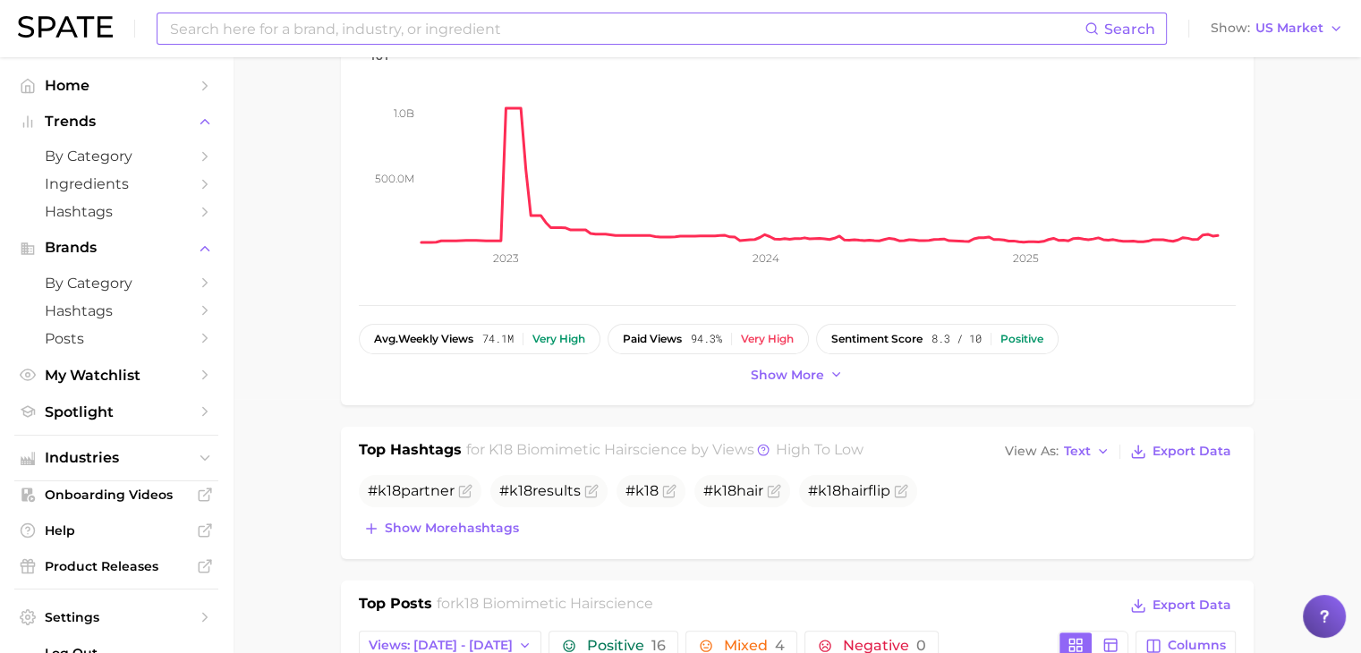
scroll to position [0, 0]
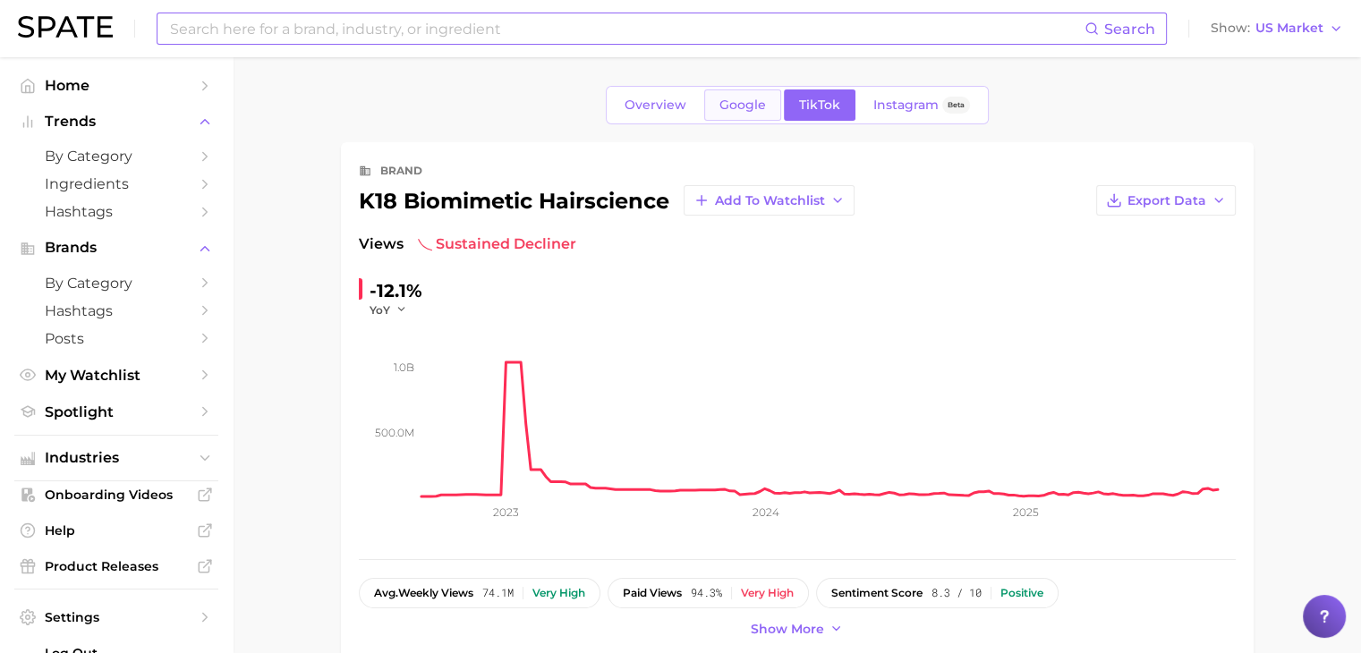
type input "peptideprep"
click at [726, 98] on span "Google" at bounding box center [742, 105] width 47 height 15
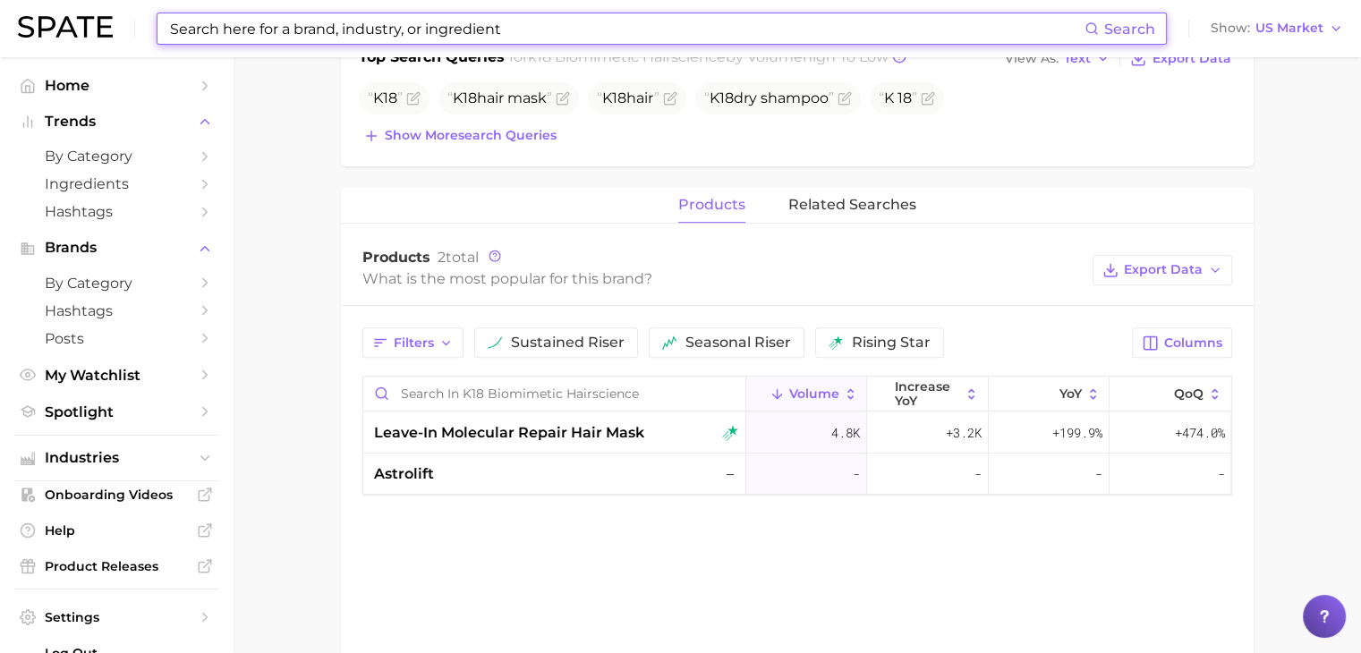
scroll to position [607, 0]
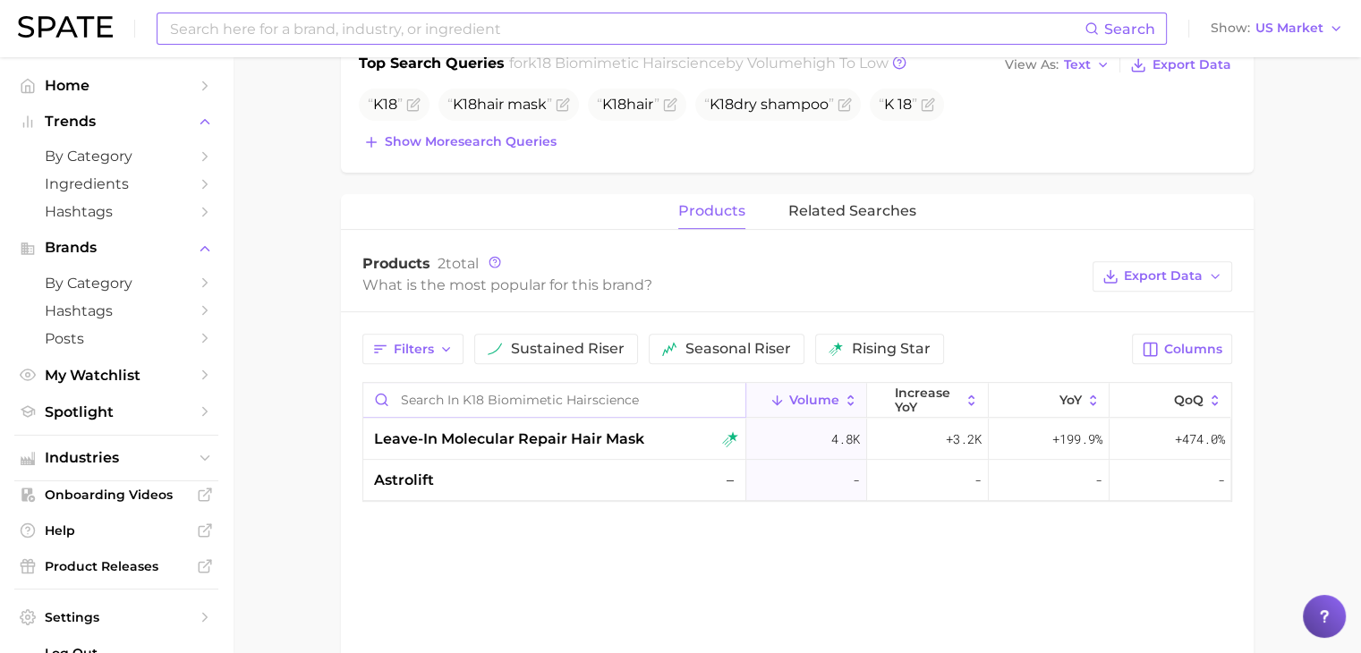
click at [594, 404] on input "Search in k18 biomimetic hairscience" at bounding box center [554, 400] width 382 height 34
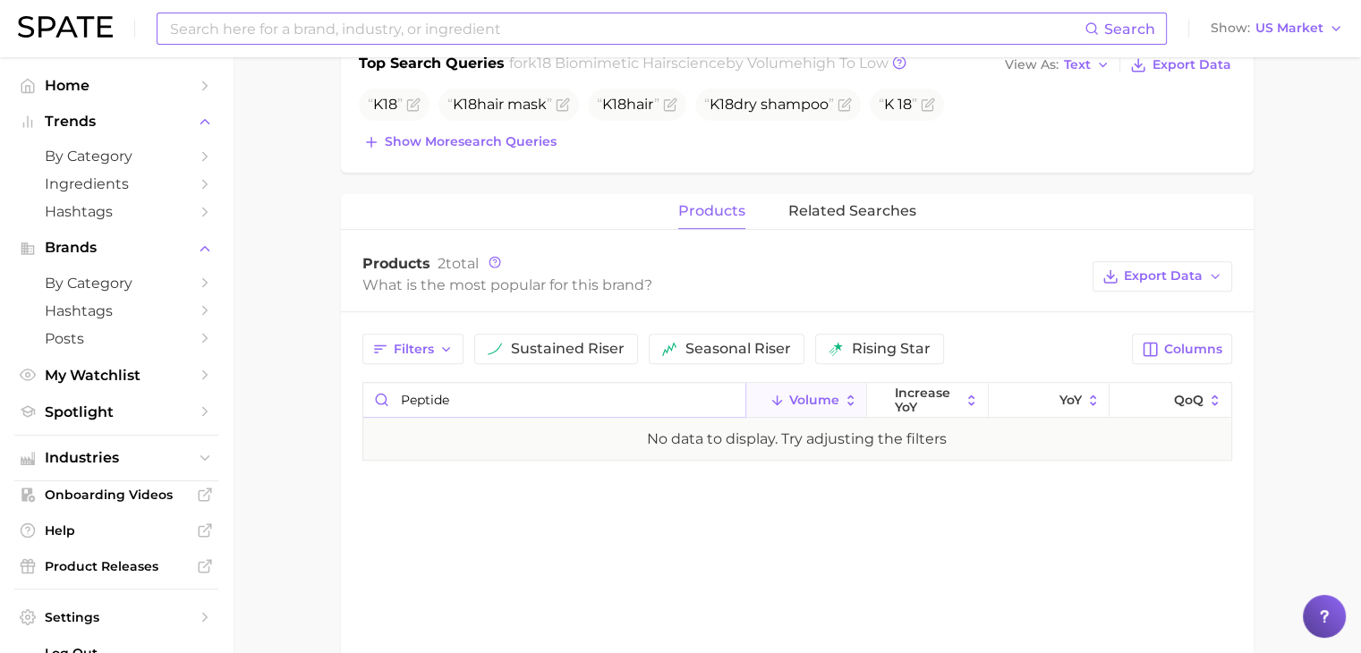
type input "peptide"
click at [746, 39] on input at bounding box center [626, 28] width 916 height 30
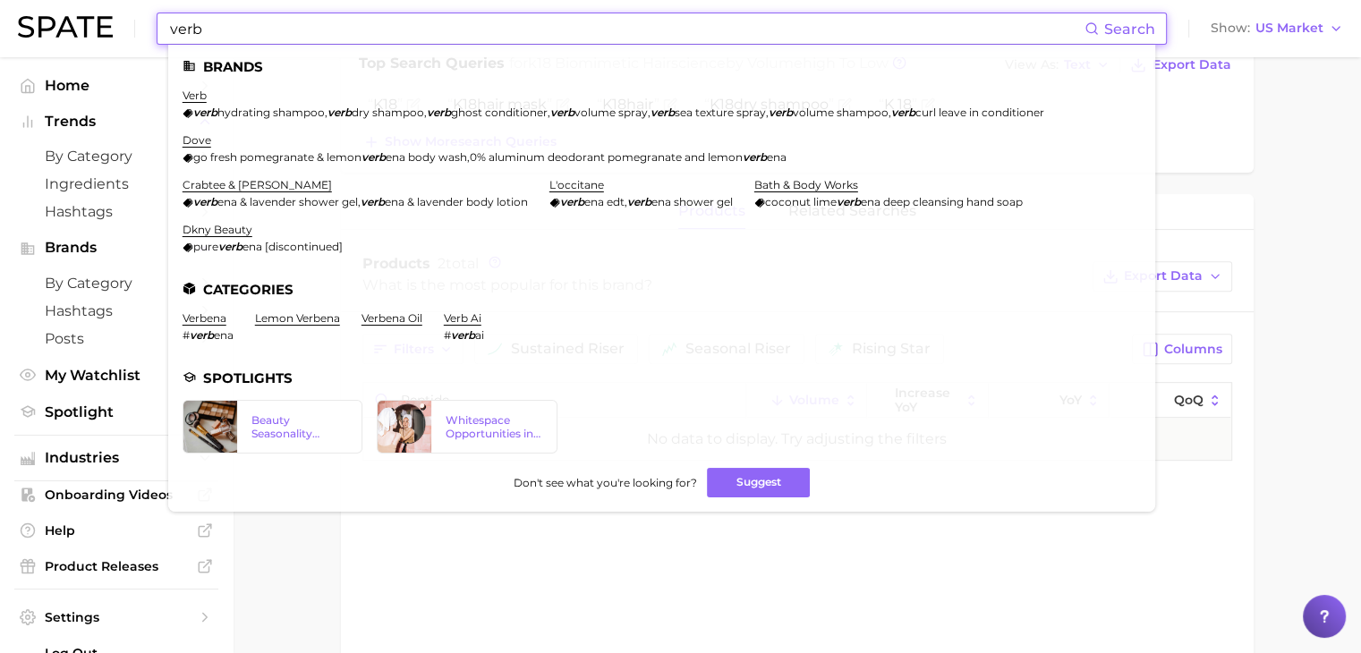
type input "verb"
click at [197, 107] on em "verb" at bounding box center [205, 112] width 24 height 13
click at [197, 103] on li "verb verb hydrating shampoo , verb dry shampoo , verb ghost conditioner , verb …" at bounding box center [614, 104] width 862 height 30
click at [198, 92] on link "verb" at bounding box center [195, 95] width 24 height 13
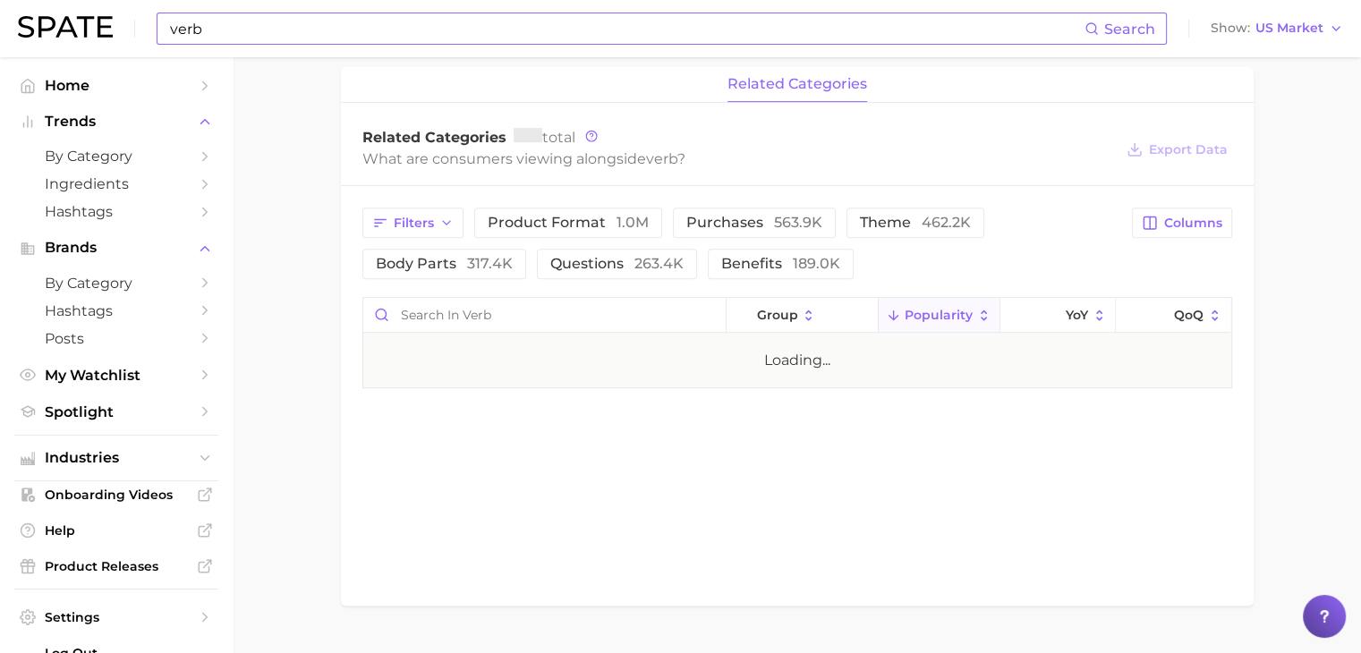
scroll to position [726, 0]
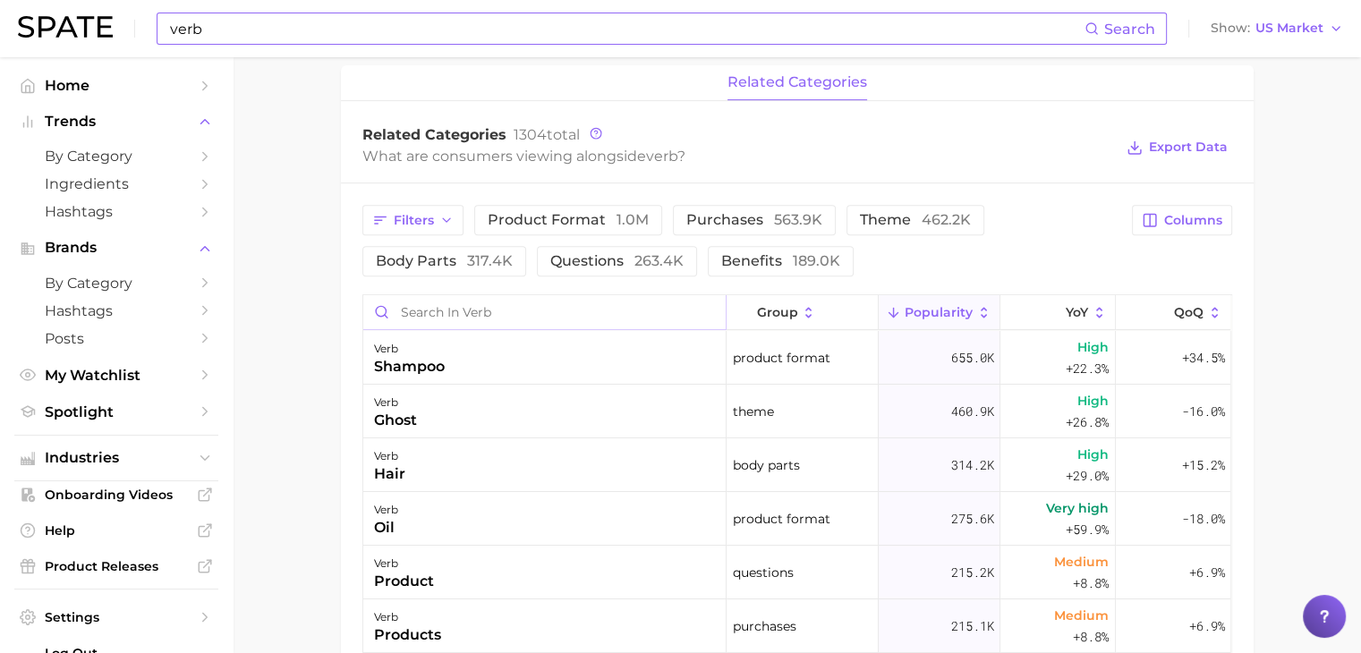
click at [621, 300] on input "Search in verb" at bounding box center [544, 312] width 362 height 34
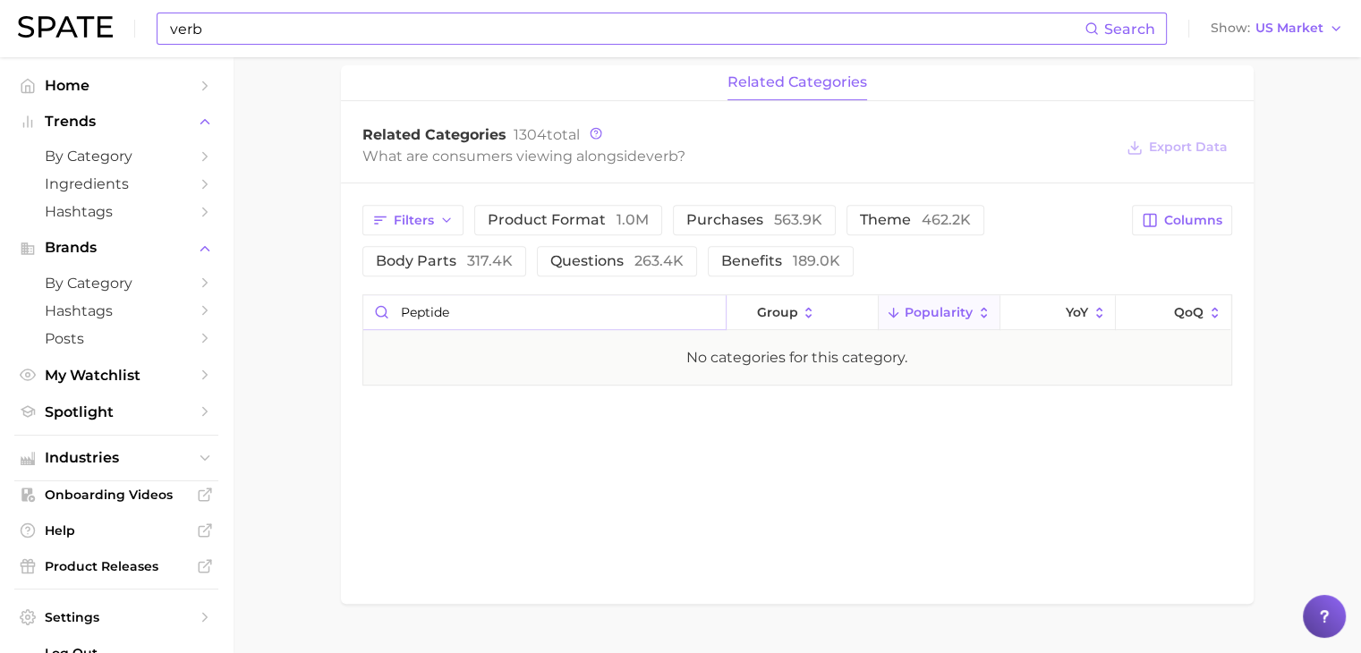
scroll to position [0, 0]
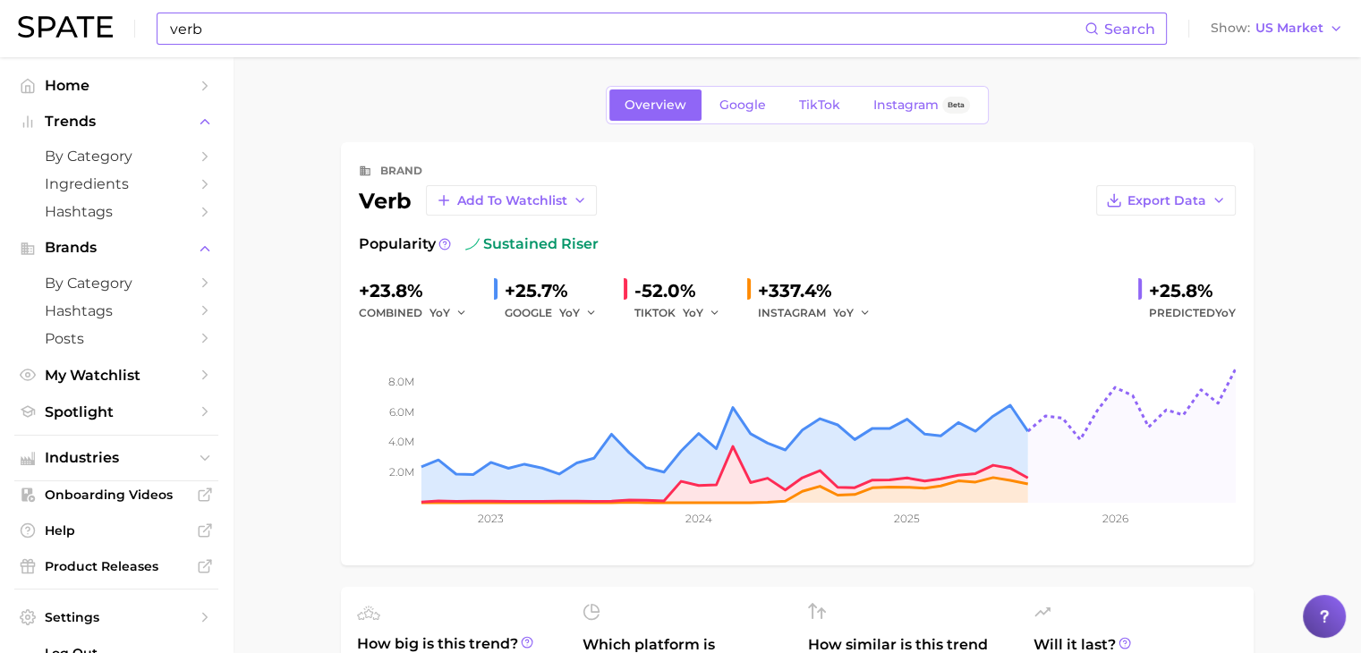
type input "peptide"
click at [802, 120] on div "Overview Google TikTok Instagram Beta" at bounding box center [797, 105] width 383 height 38
click at [816, 112] on link "TikTok" at bounding box center [820, 104] width 72 height 31
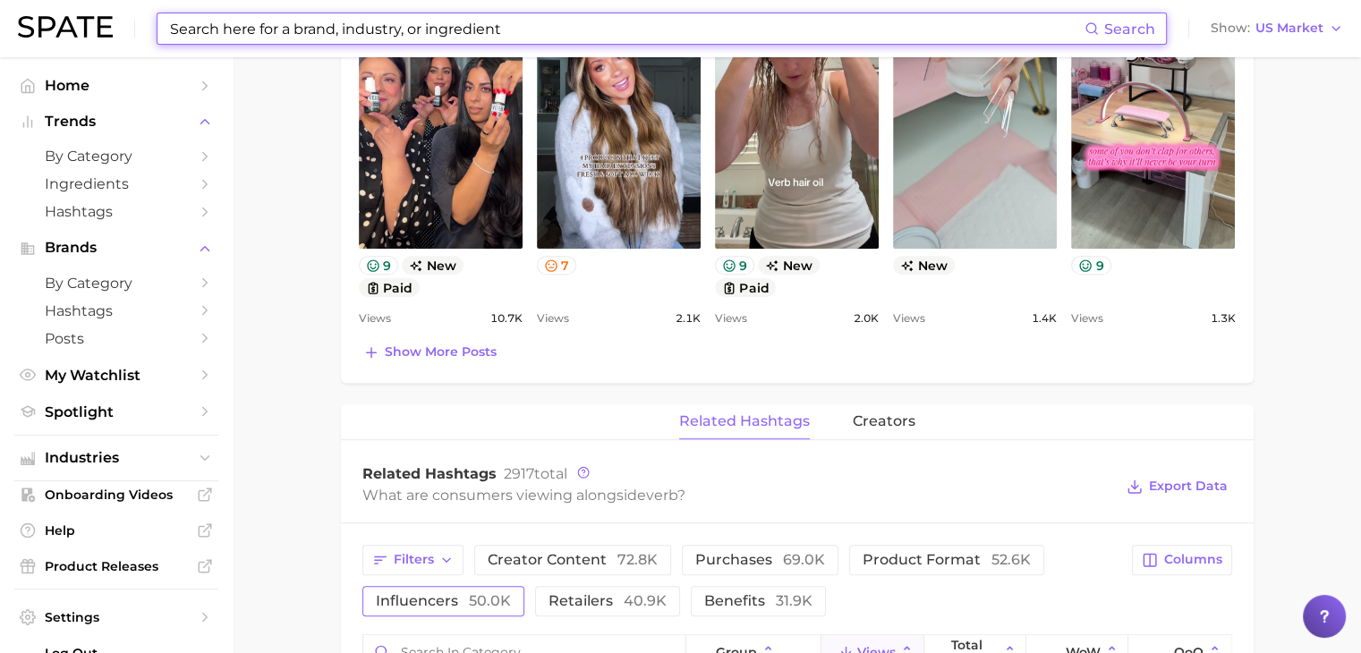
scroll to position [1283, 0]
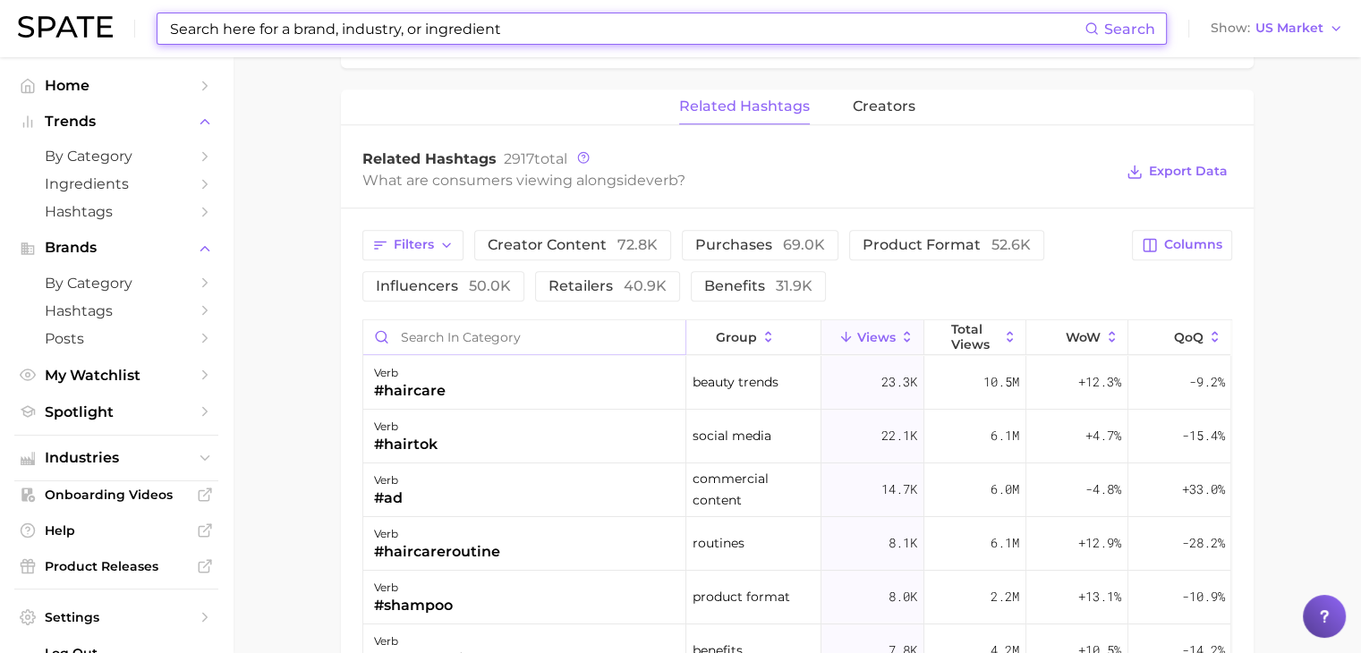
click at [495, 339] on input "Search in category" at bounding box center [524, 337] width 322 height 34
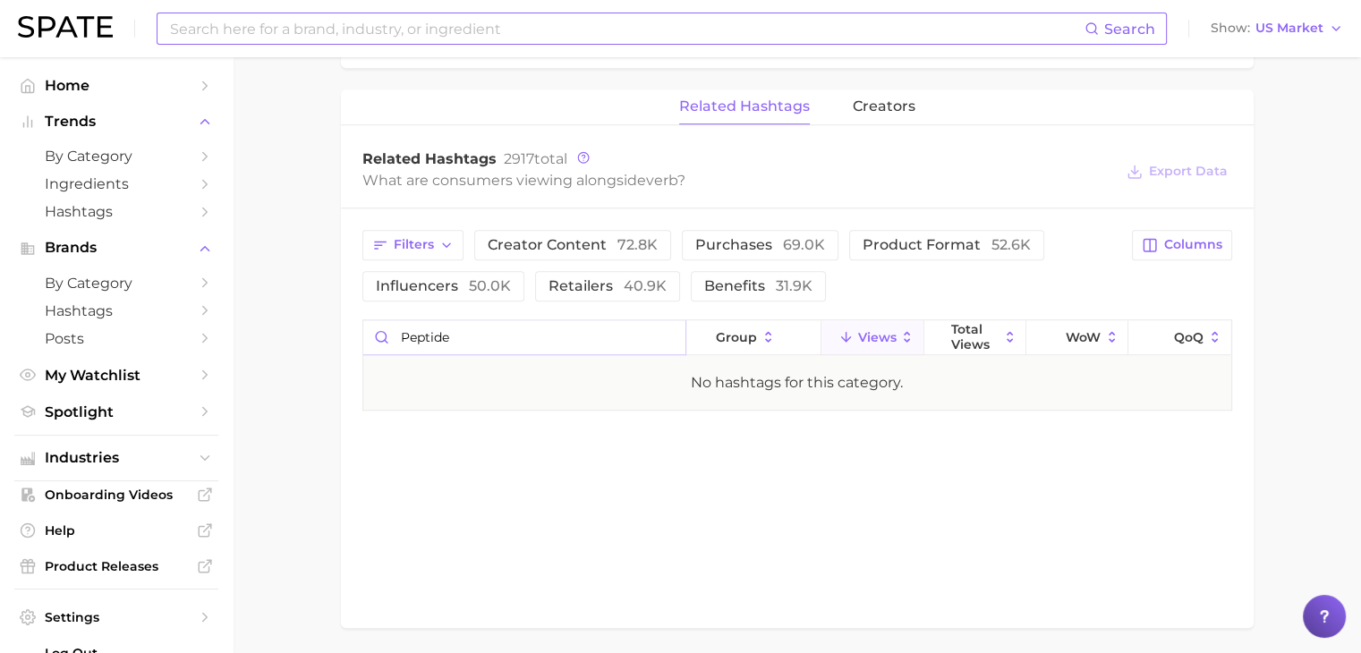
type input "peptide"
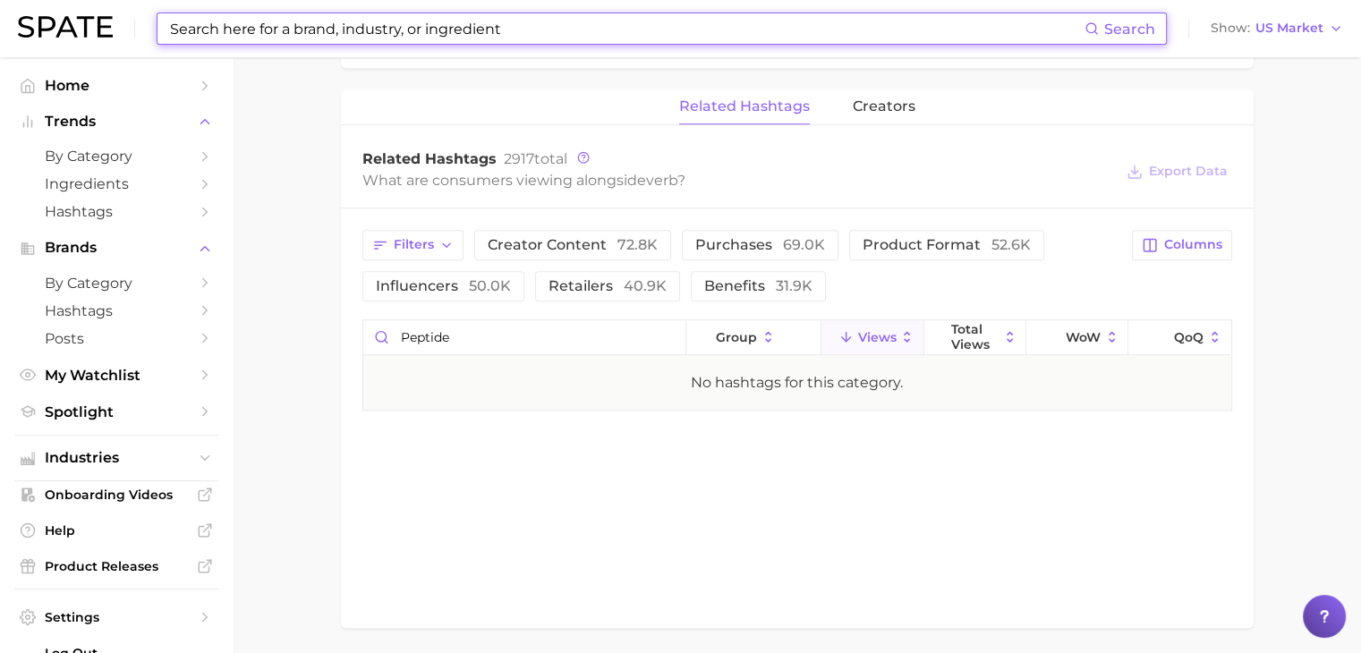
click at [709, 19] on input at bounding box center [626, 28] width 916 height 30
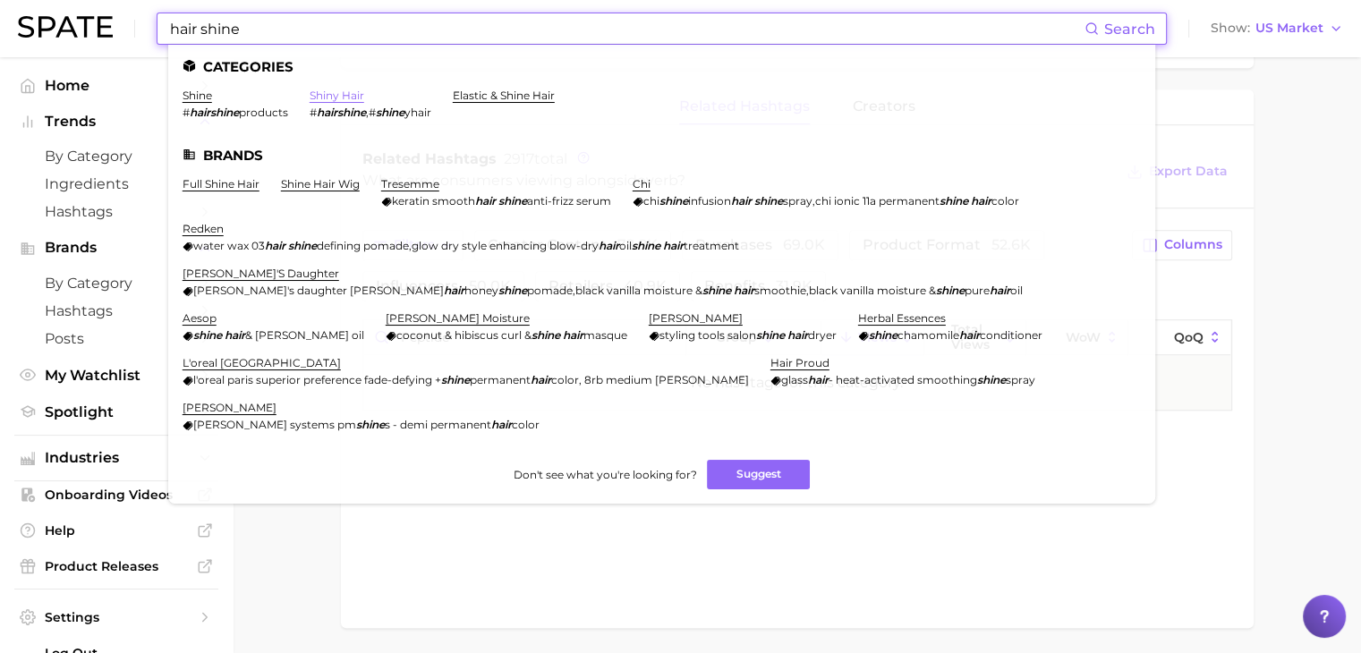
type input "hair shine"
click at [358, 92] on link "shiny hair" at bounding box center [337, 95] width 55 height 13
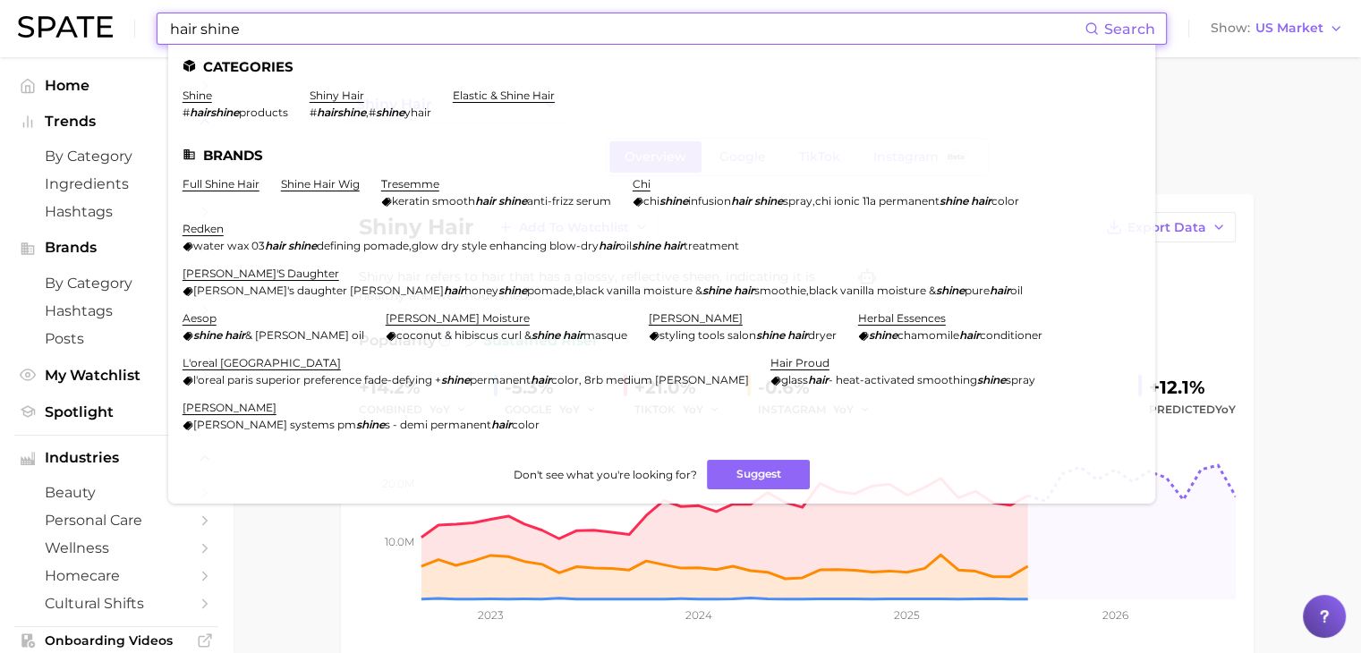
drag, startPoint x: 408, startPoint y: 38, endPoint x: 204, endPoint y: 36, distance: 204.0
click at [204, 36] on input "hair shine" at bounding box center [626, 28] width 916 height 30
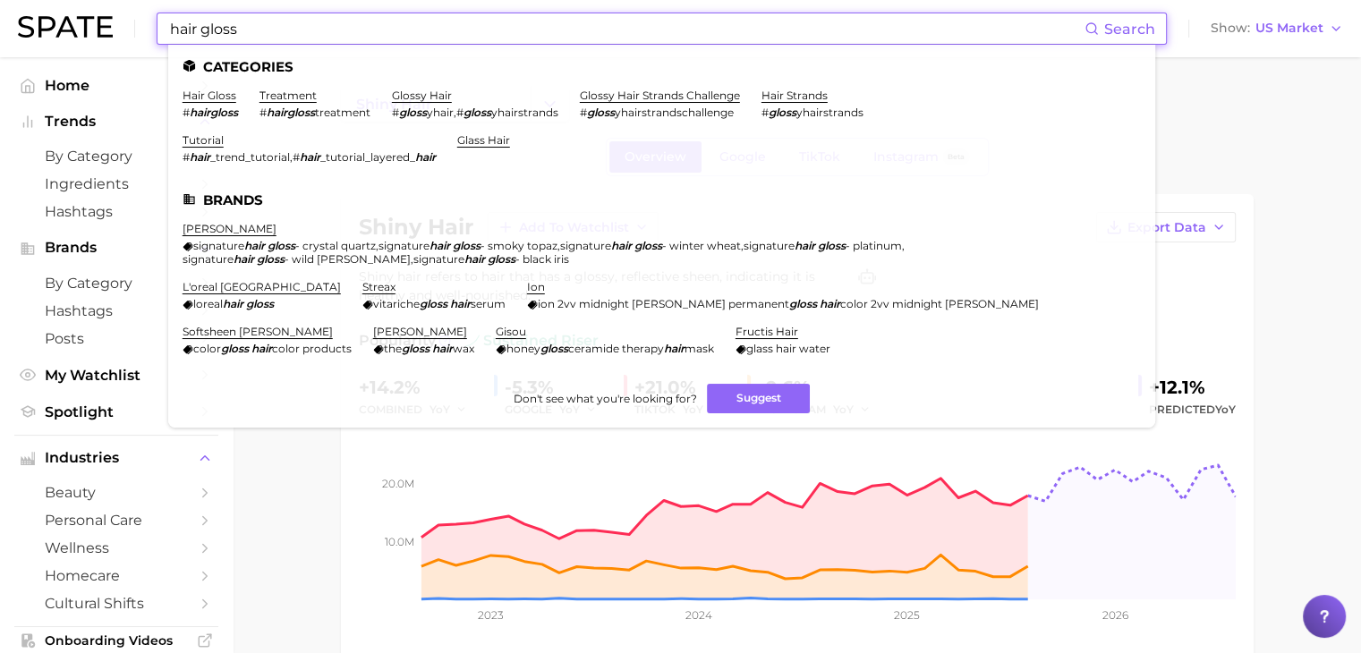
click at [204, 36] on input "hair gloss" at bounding box center [626, 28] width 916 height 30
click at [213, 91] on link "hair gloss" at bounding box center [210, 95] width 54 height 13
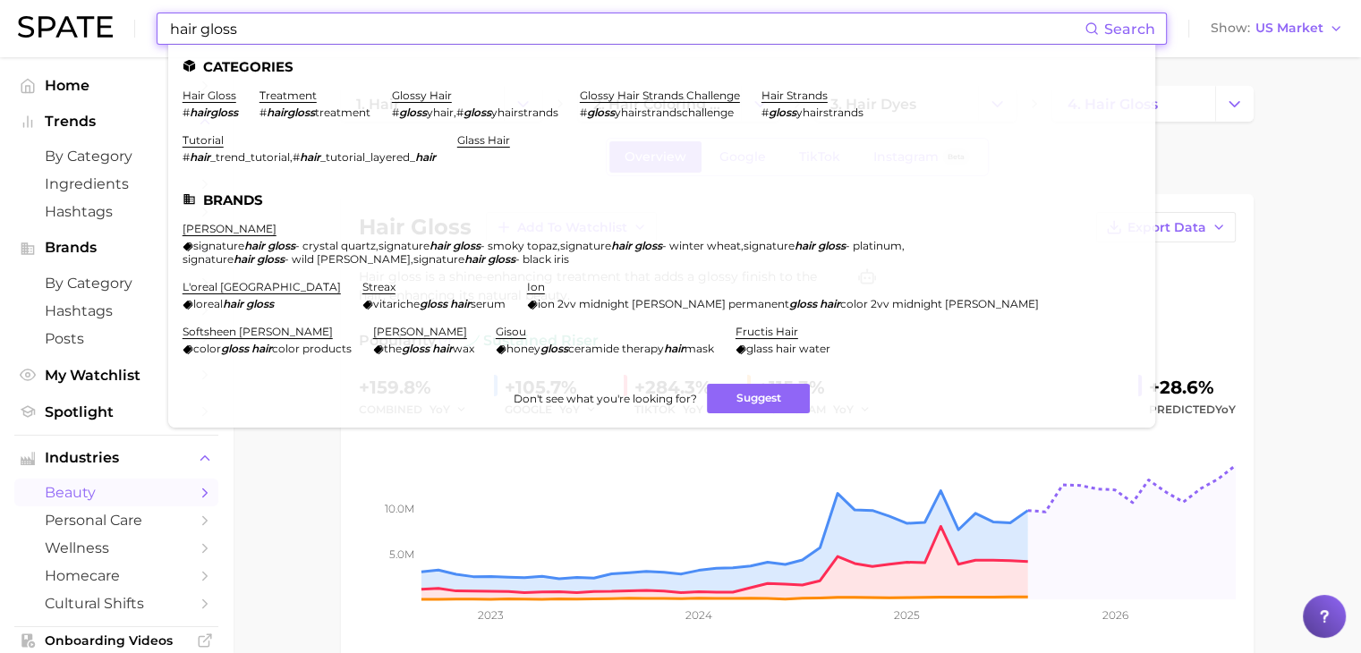
drag, startPoint x: 536, startPoint y: 27, endPoint x: 202, endPoint y: 38, distance: 333.9
click at [202, 38] on input "hair gloss" at bounding box center [626, 28] width 916 height 30
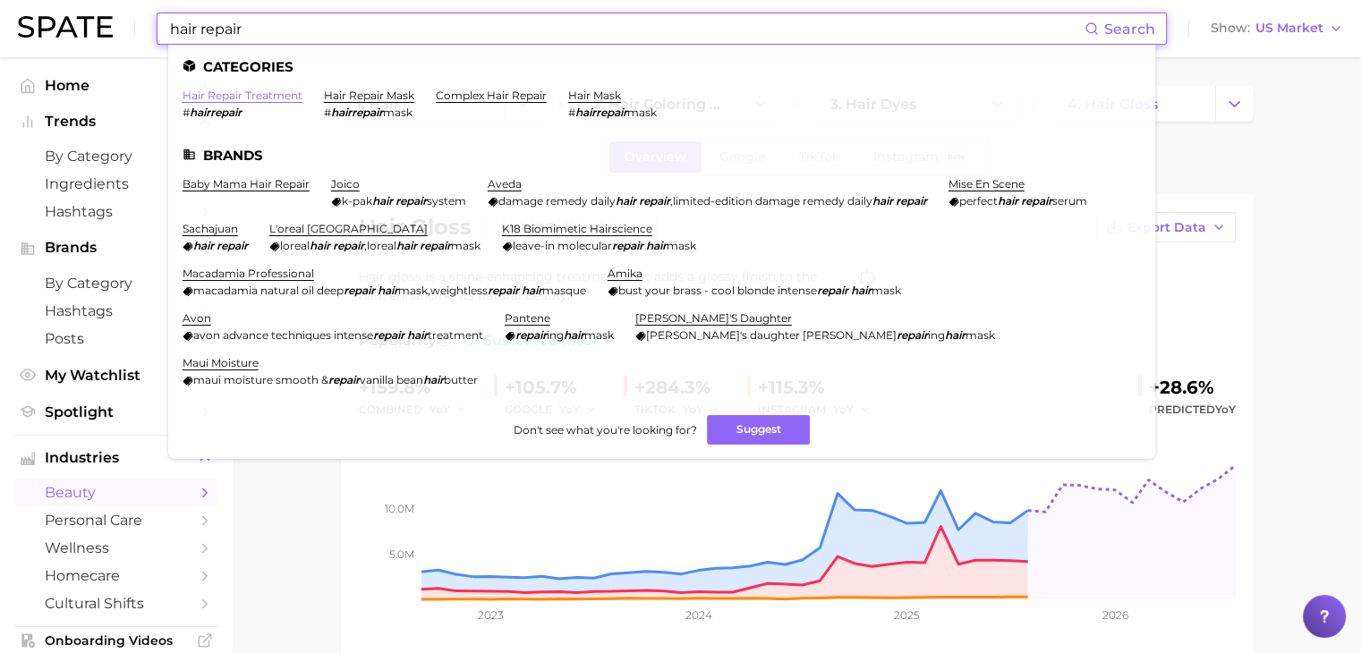
type input "hair repair"
click at [250, 92] on link "hair repair treatment" at bounding box center [243, 95] width 120 height 13
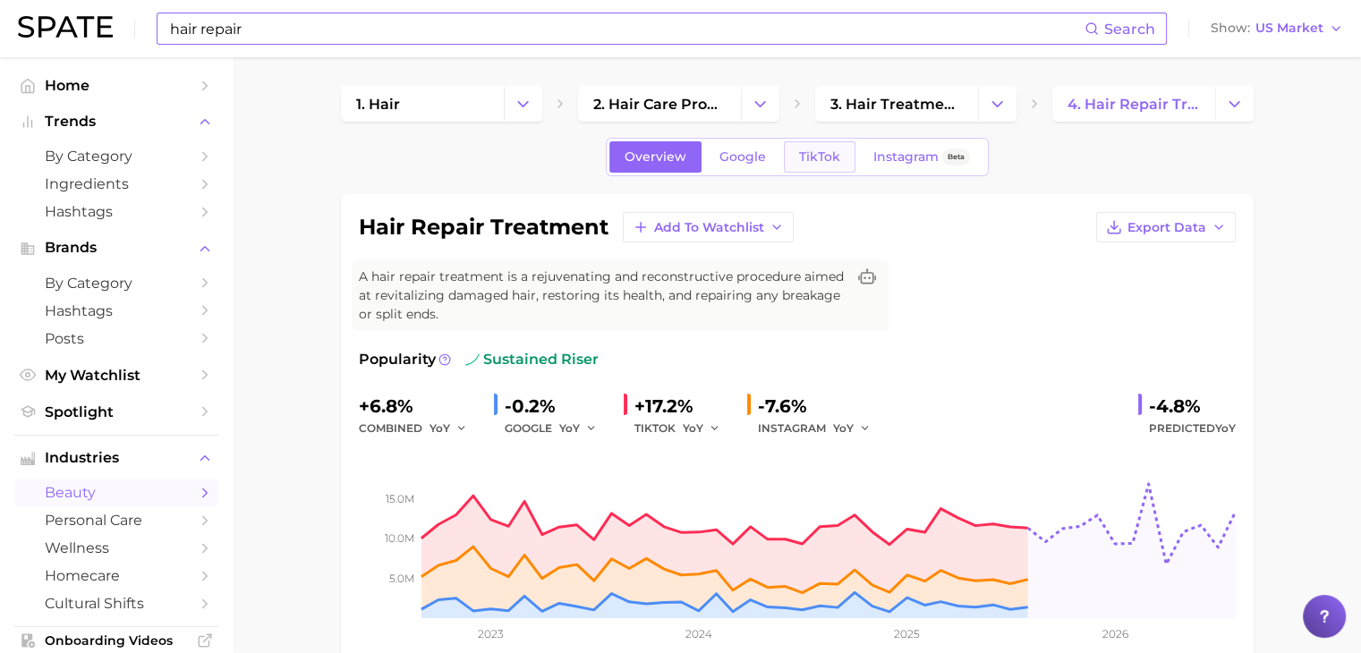
click at [817, 155] on span "TikTok" at bounding box center [819, 156] width 41 height 15
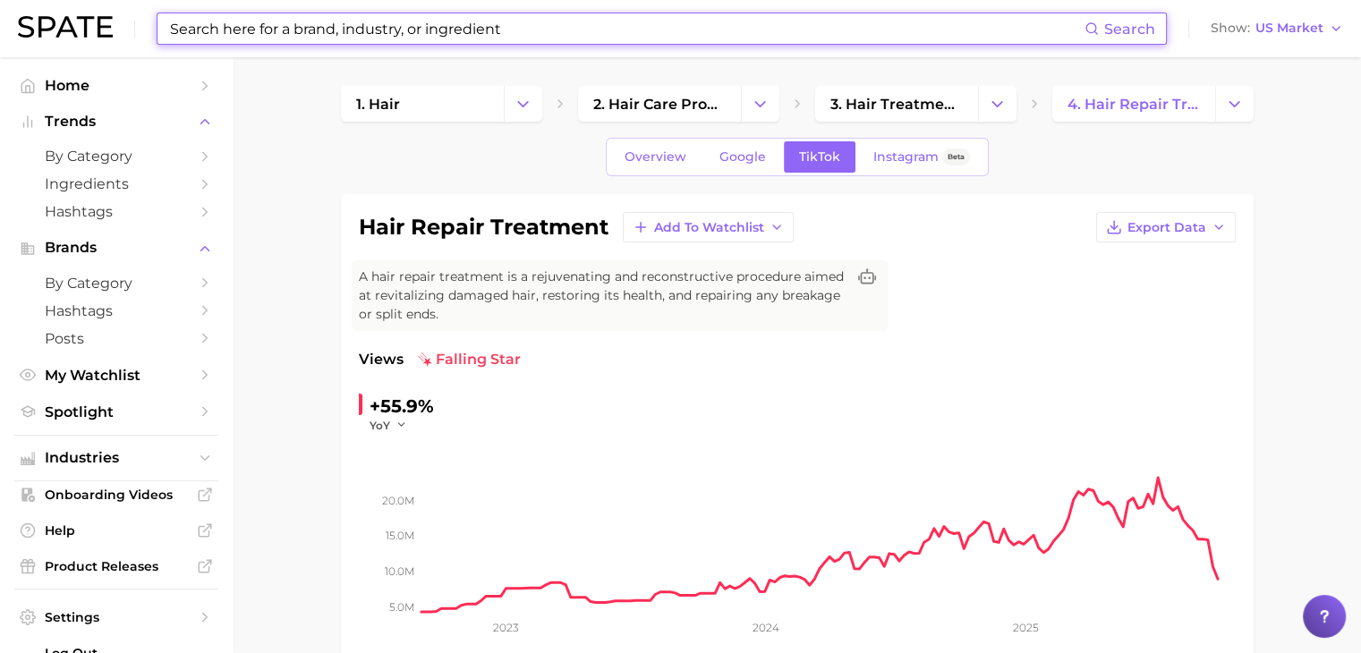
click at [801, 28] on input at bounding box center [626, 28] width 916 height 30
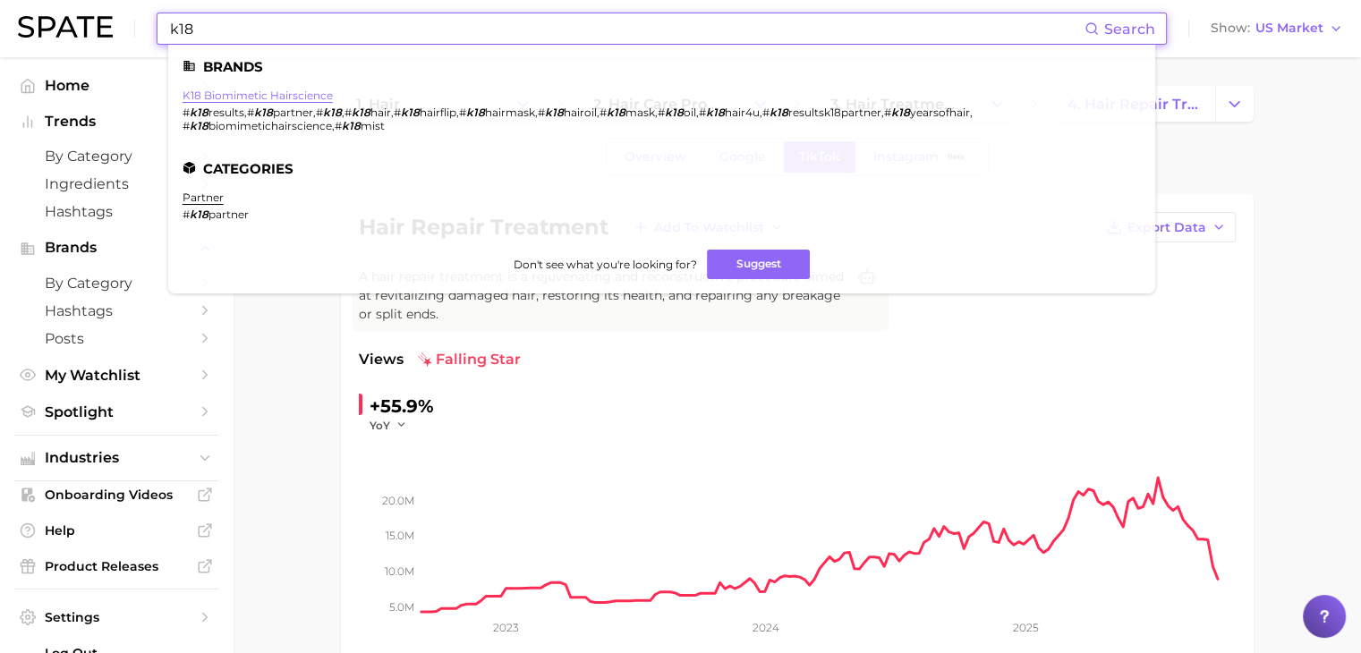
type input "k18"
click at [317, 90] on link "k18 biomimetic hairscience" at bounding box center [258, 95] width 150 height 13
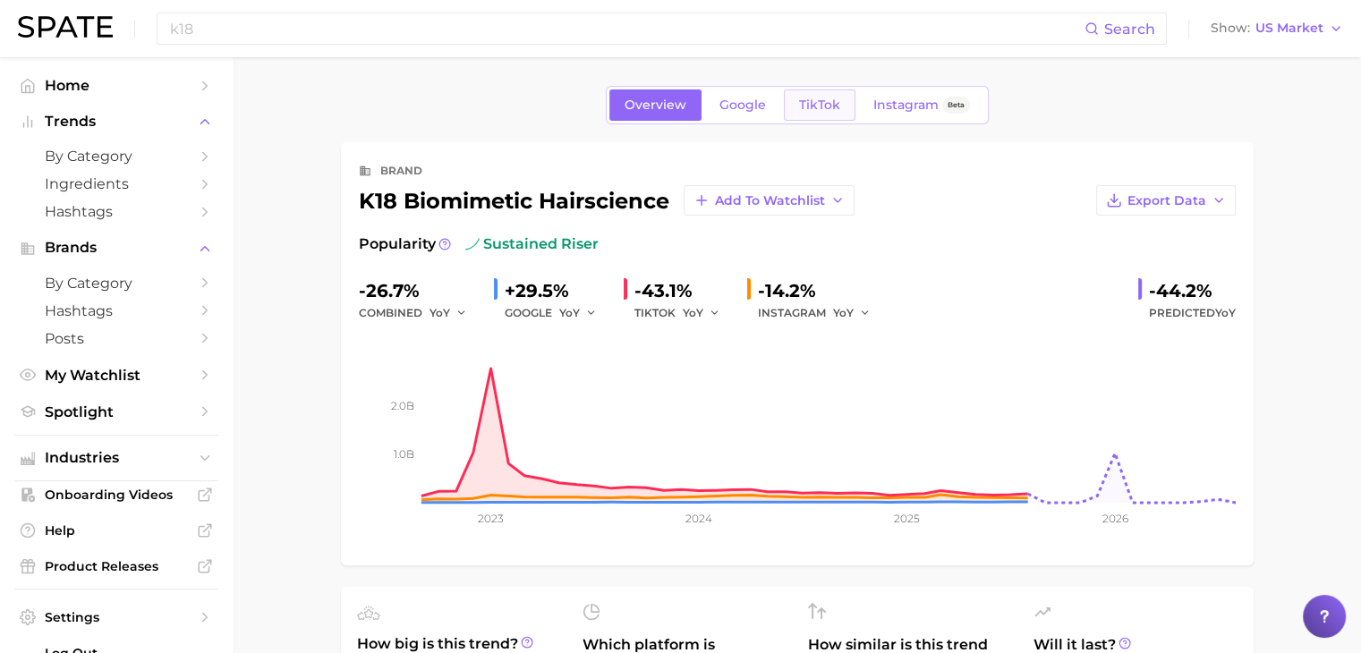
click at [806, 104] on span "TikTok" at bounding box center [819, 105] width 41 height 15
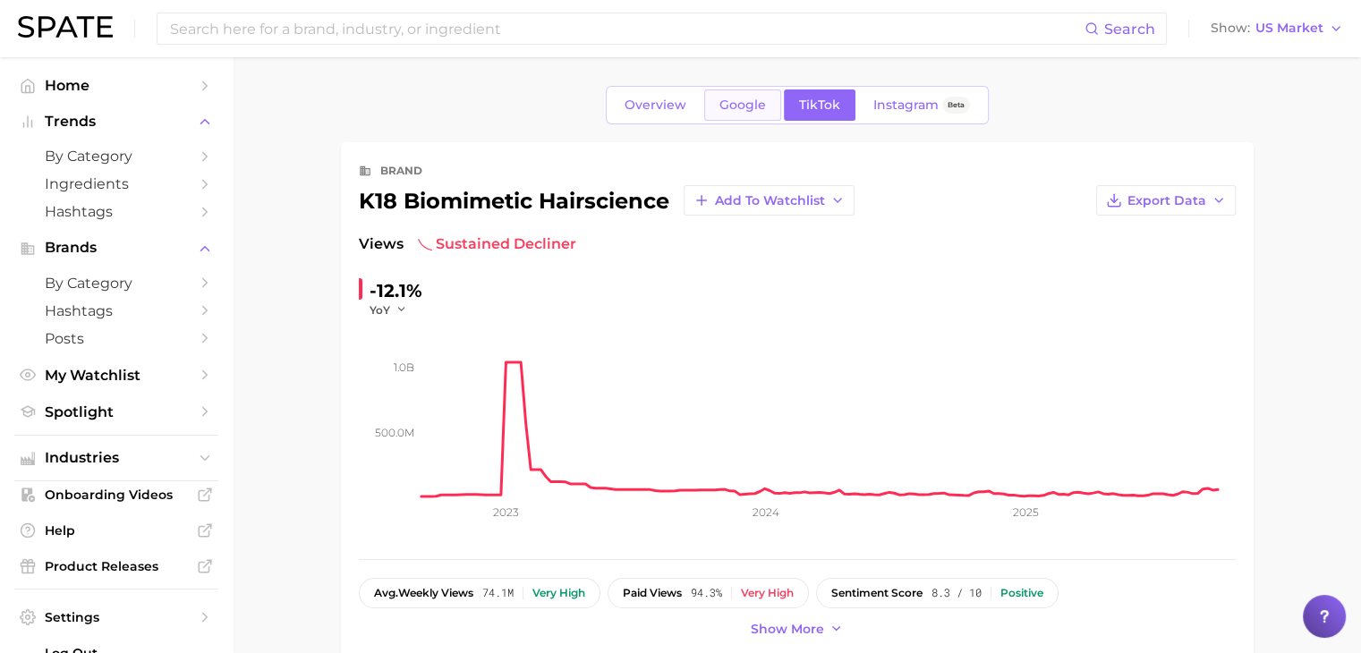
click at [747, 112] on span "Google" at bounding box center [742, 105] width 47 height 15
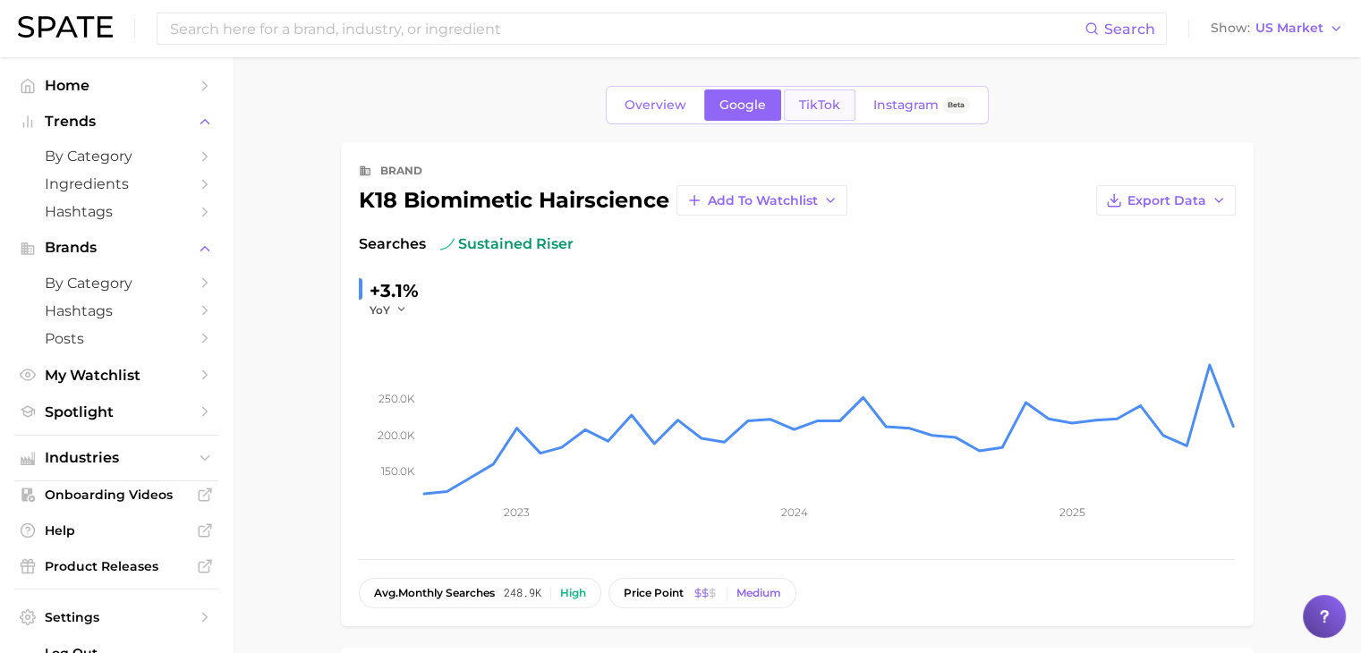
click at [819, 101] on span "TikTok" at bounding box center [819, 105] width 41 height 15
